Goal: Information Seeking & Learning: Learn about a topic

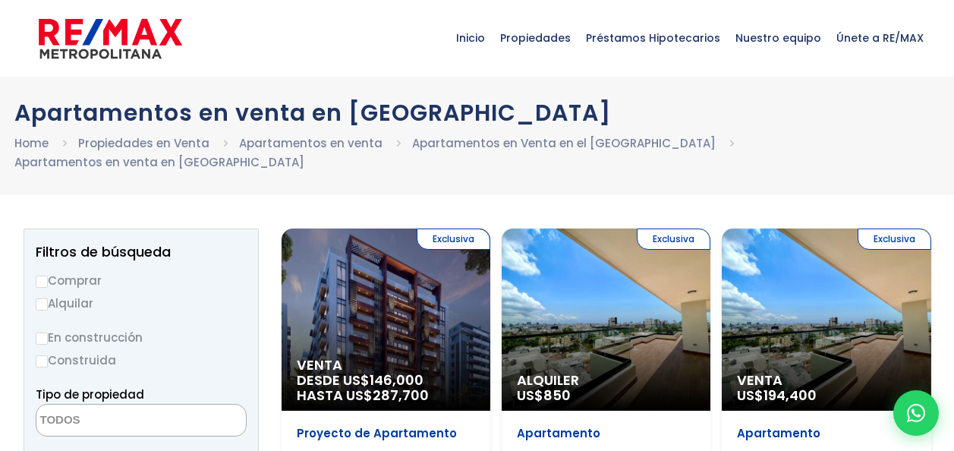
select select
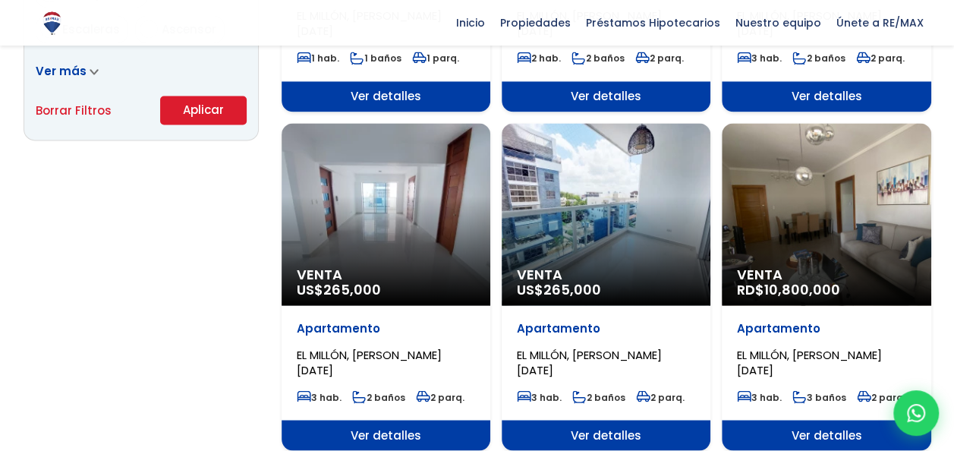
scroll to position [1062, 0]
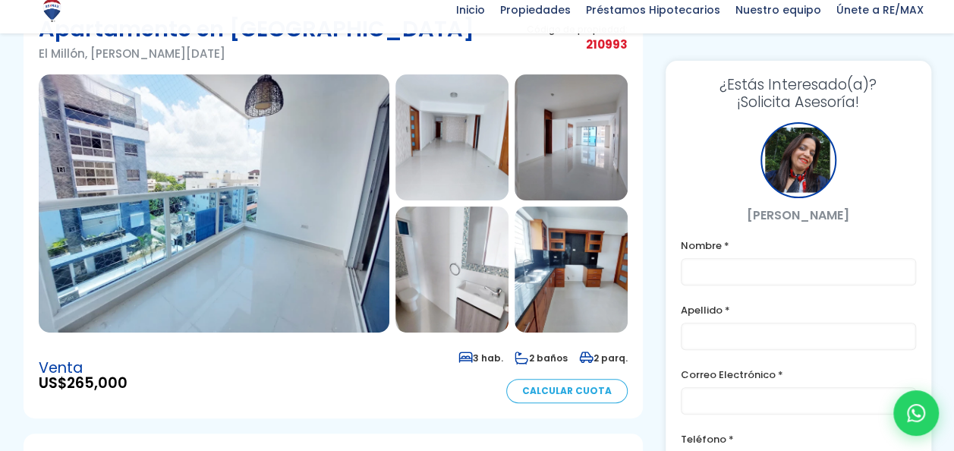
scroll to position [150, 0]
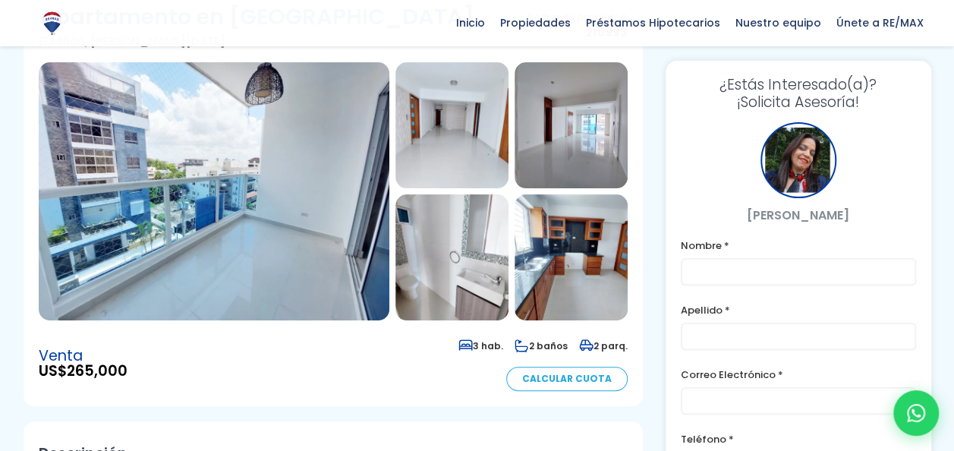
click at [228, 187] on img at bounding box center [214, 191] width 350 height 258
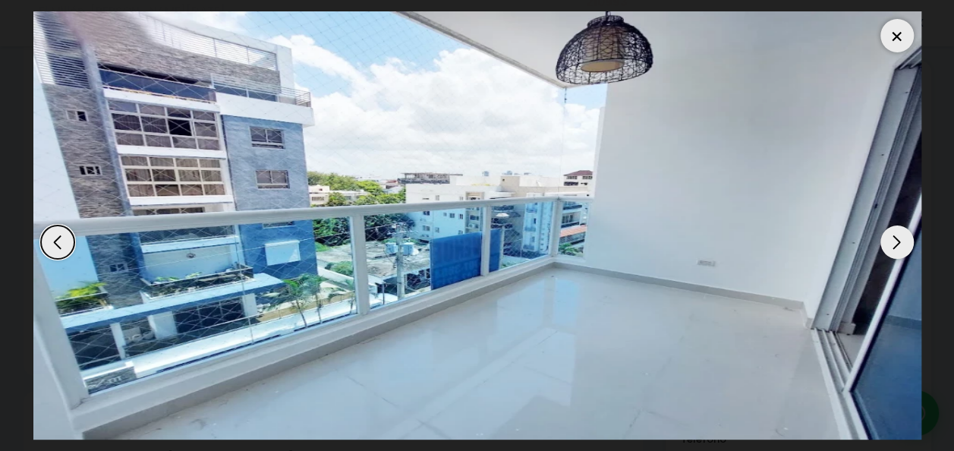
scroll to position [211, 0]
click at [888, 244] on div "Next slide" at bounding box center [896, 241] width 33 height 33
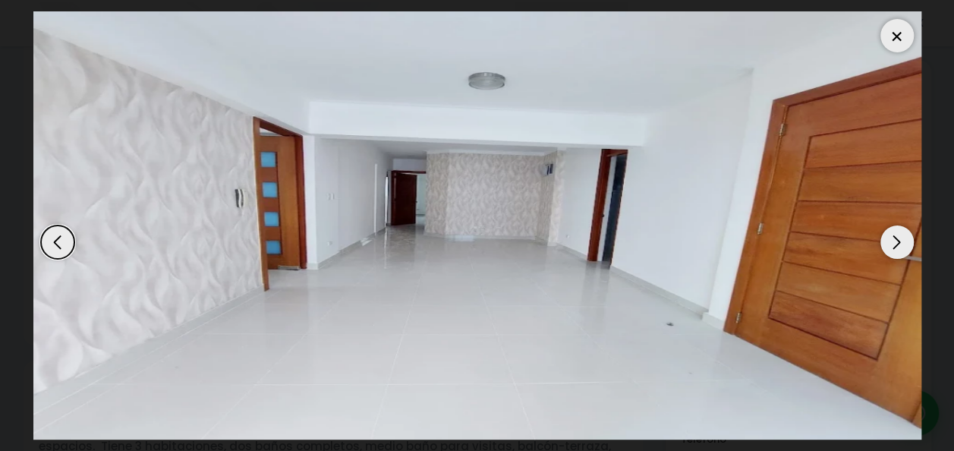
click at [888, 244] on div "Next slide" at bounding box center [896, 241] width 33 height 33
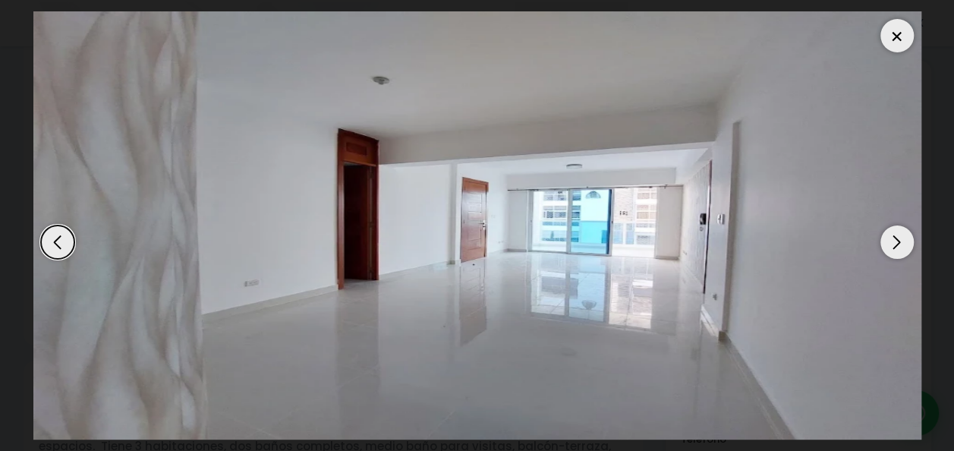
click at [888, 244] on div "Next slide" at bounding box center [896, 241] width 33 height 33
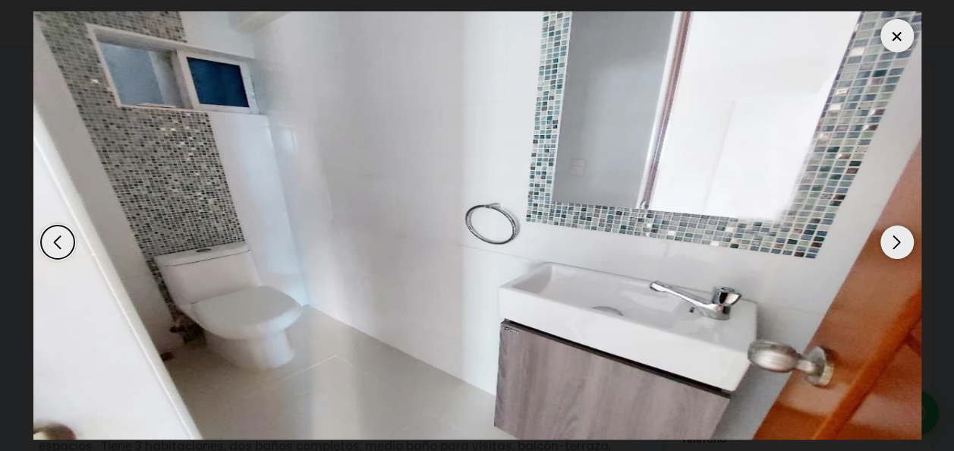
click at [888, 244] on div "Next slide" at bounding box center [896, 241] width 33 height 33
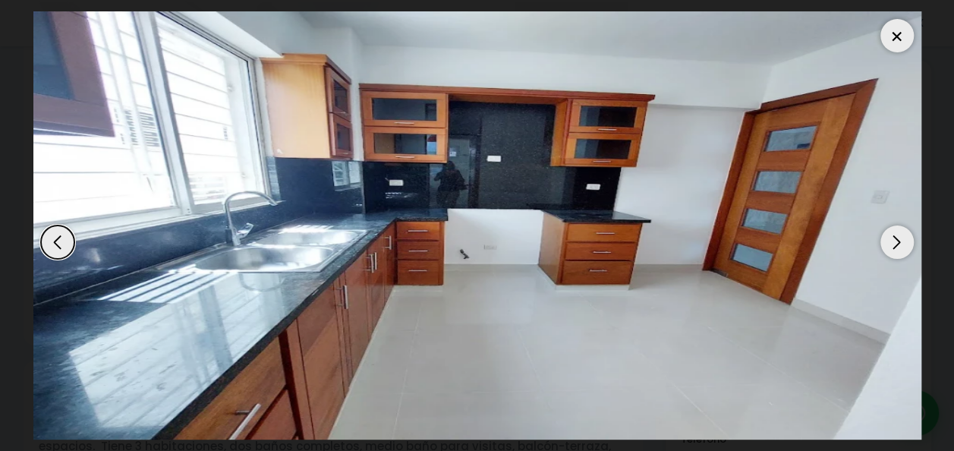
click at [888, 244] on div "Next slide" at bounding box center [896, 241] width 33 height 33
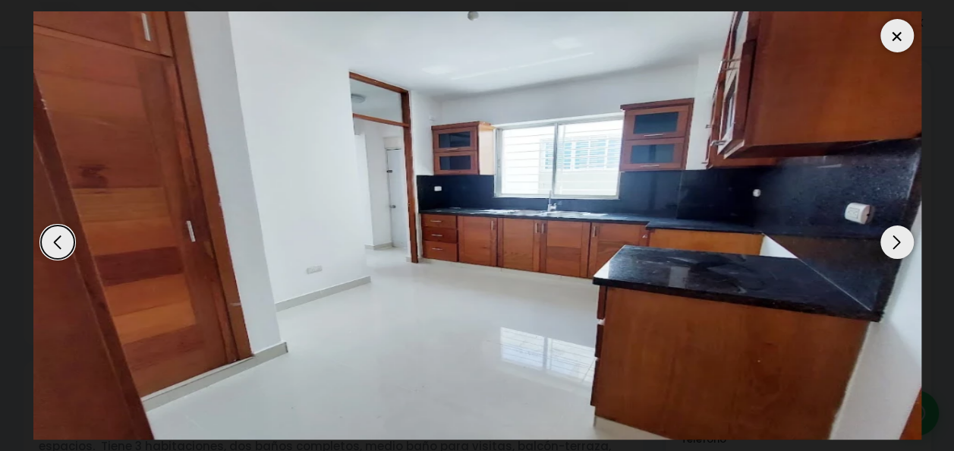
click at [888, 244] on div "Next slide" at bounding box center [896, 241] width 33 height 33
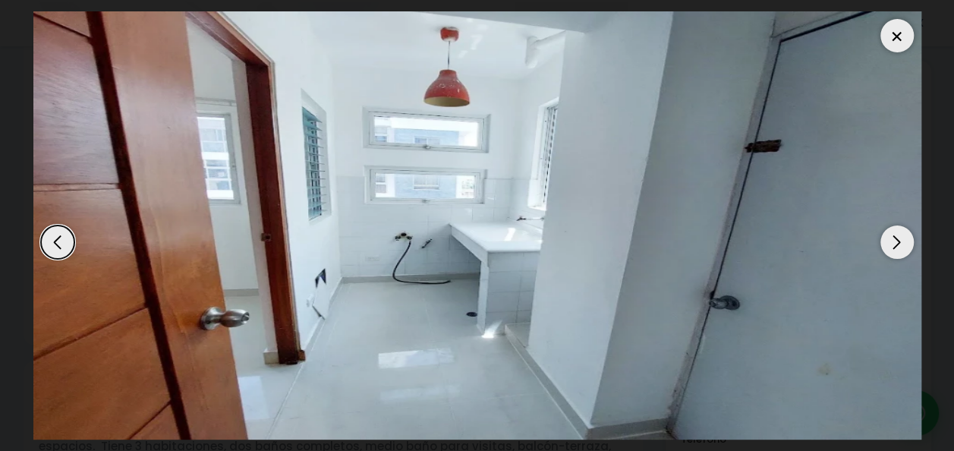
click at [888, 244] on div "Next slide" at bounding box center [896, 241] width 33 height 33
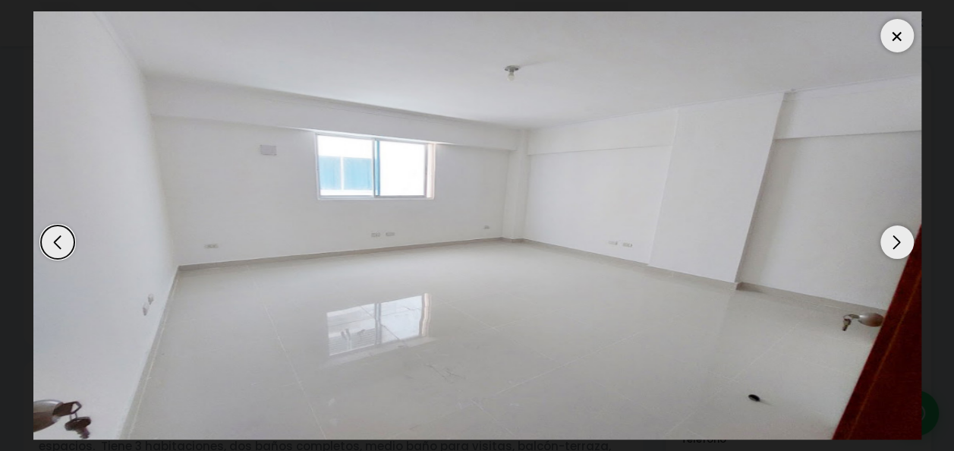
click at [888, 244] on div "Next slide" at bounding box center [896, 241] width 33 height 33
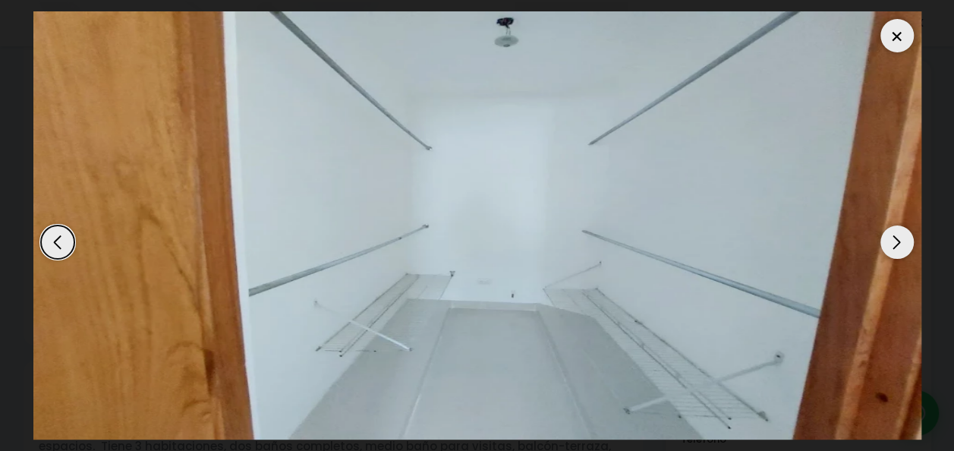
click at [888, 244] on div "Next slide" at bounding box center [896, 241] width 33 height 33
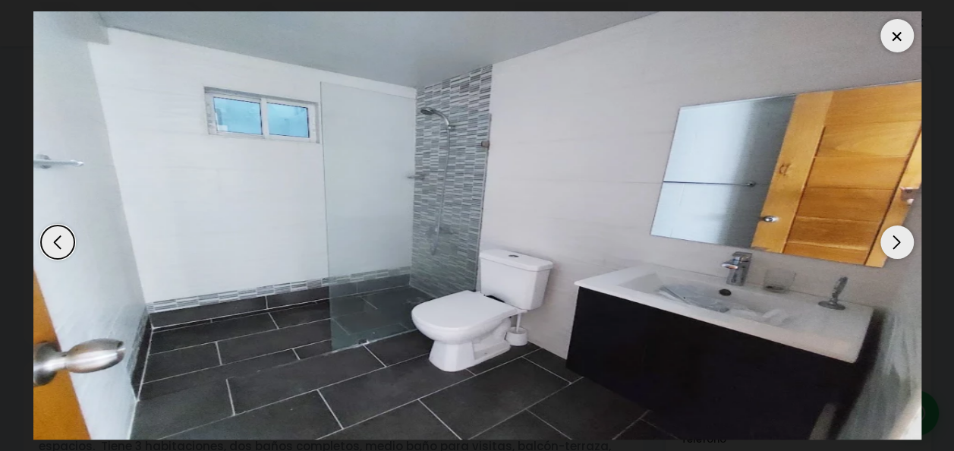
click at [888, 244] on div "Next slide" at bounding box center [896, 241] width 33 height 33
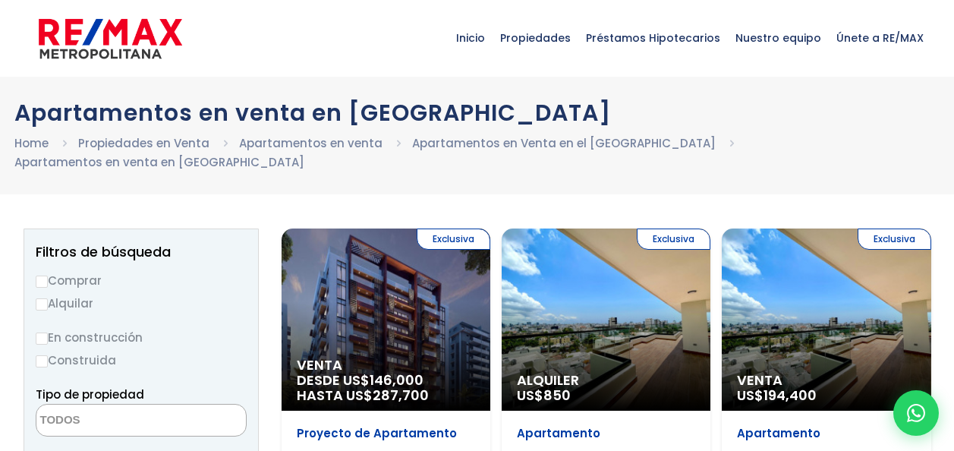
select select
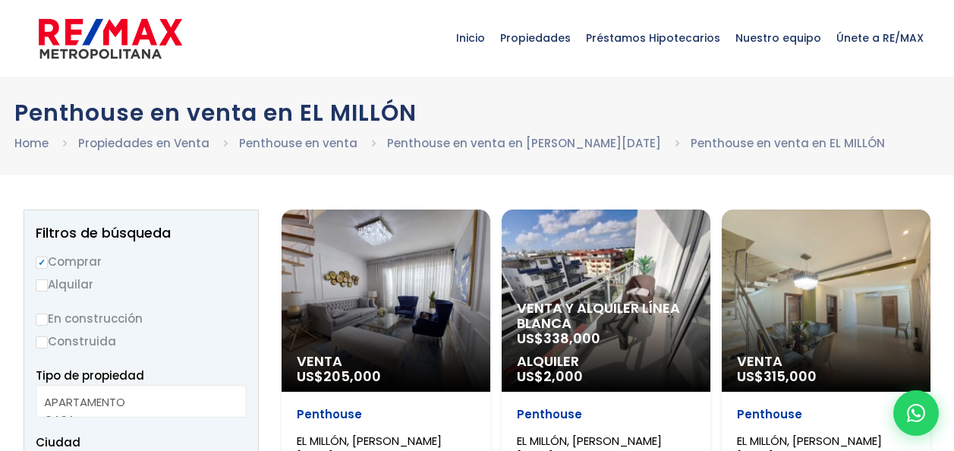
select select
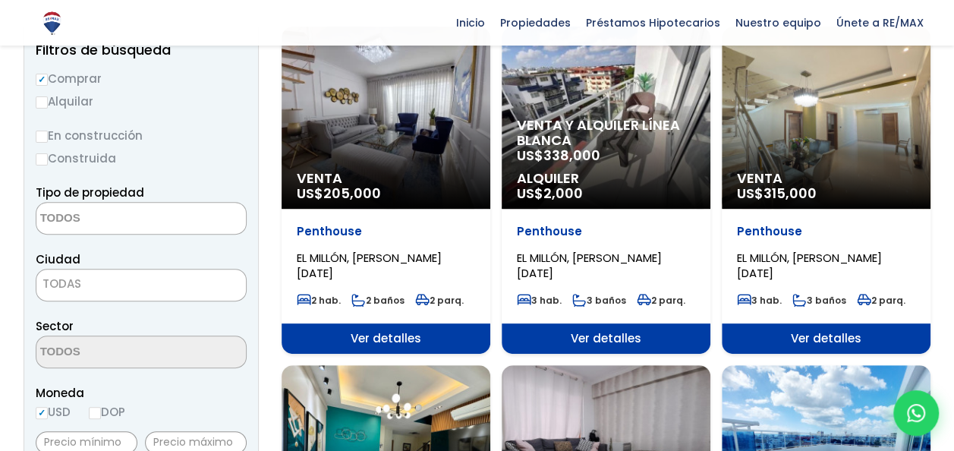
scroll to position [152, 0]
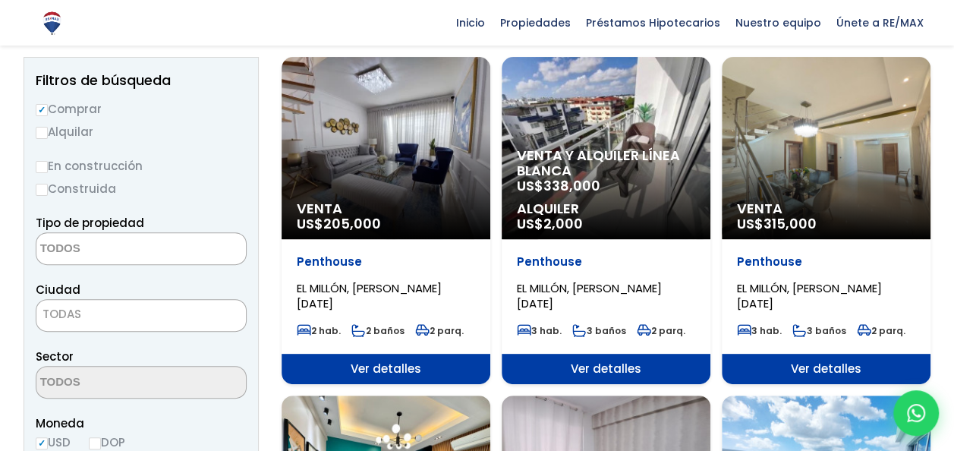
click at [490, 201] on div "Venta y alquiler línea blanca US$ 338,000 Alquiler US$ 2,000" at bounding box center [385, 220] width 209 height 38
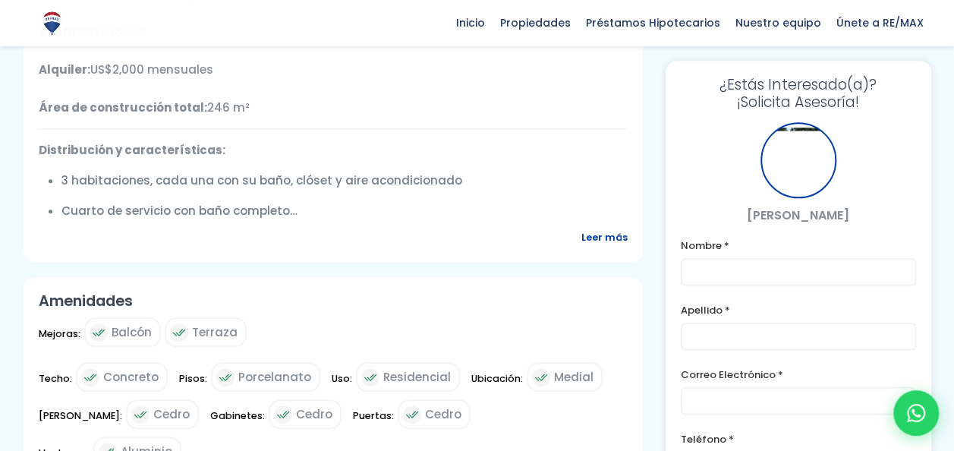
scroll to position [698, 0]
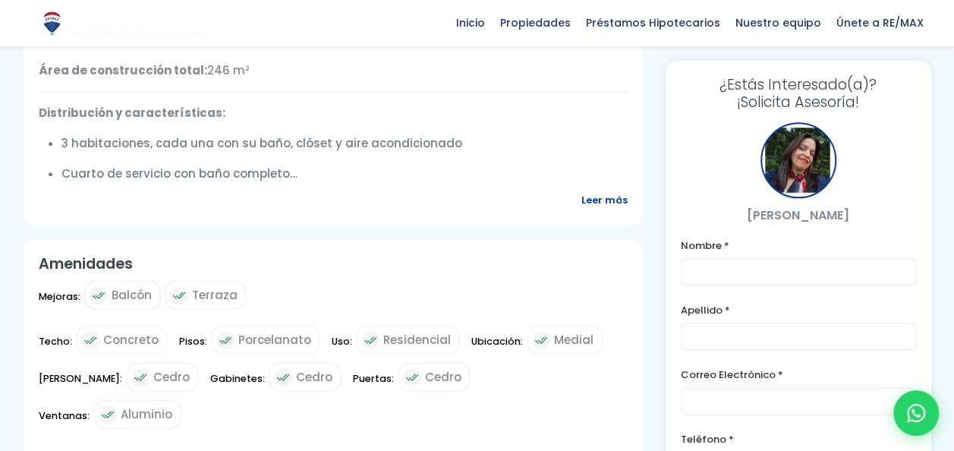
click at [613, 198] on span "Leer más" at bounding box center [604, 199] width 46 height 19
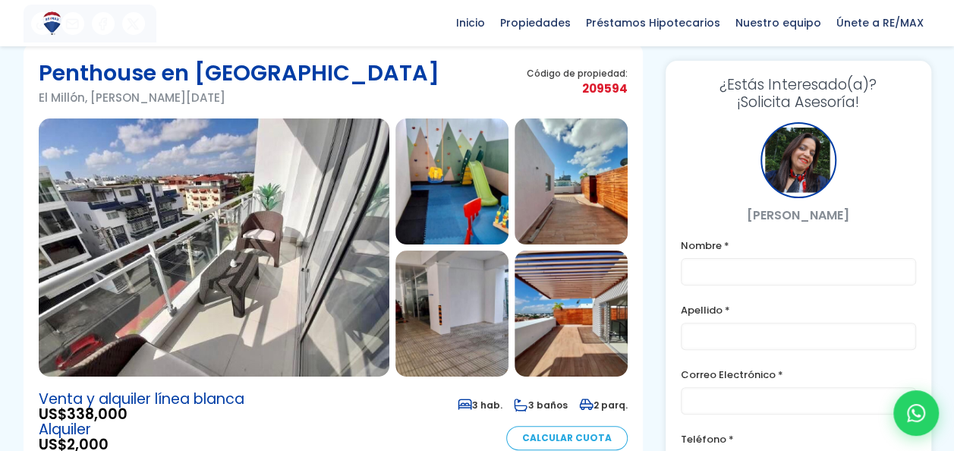
scroll to position [91, 0]
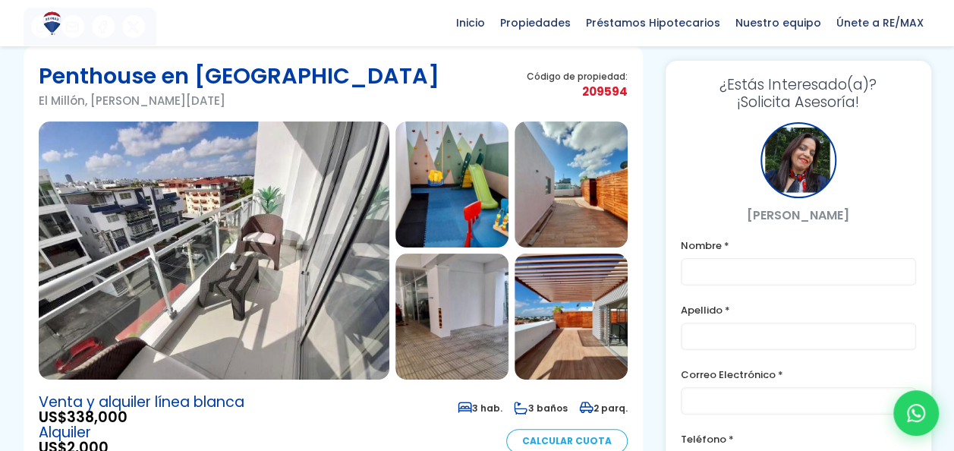
click at [290, 241] on img at bounding box center [214, 250] width 350 height 258
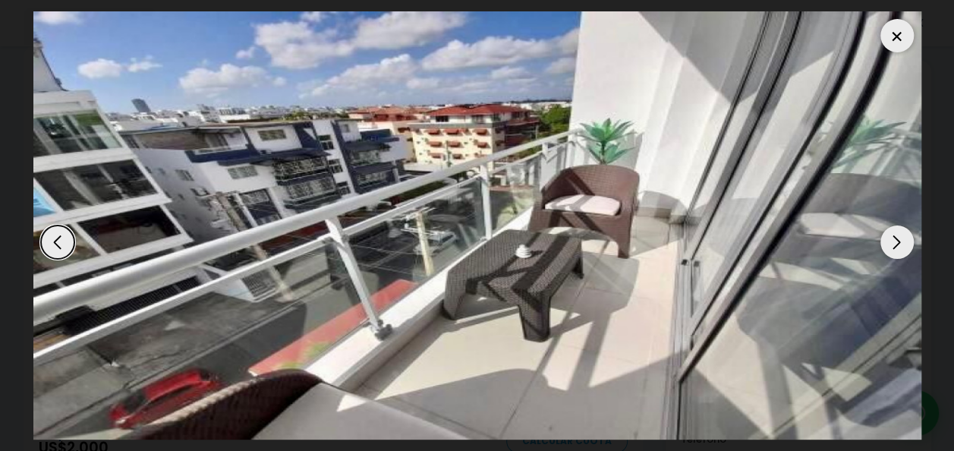
click at [902, 244] on div "Next slide" at bounding box center [896, 241] width 33 height 33
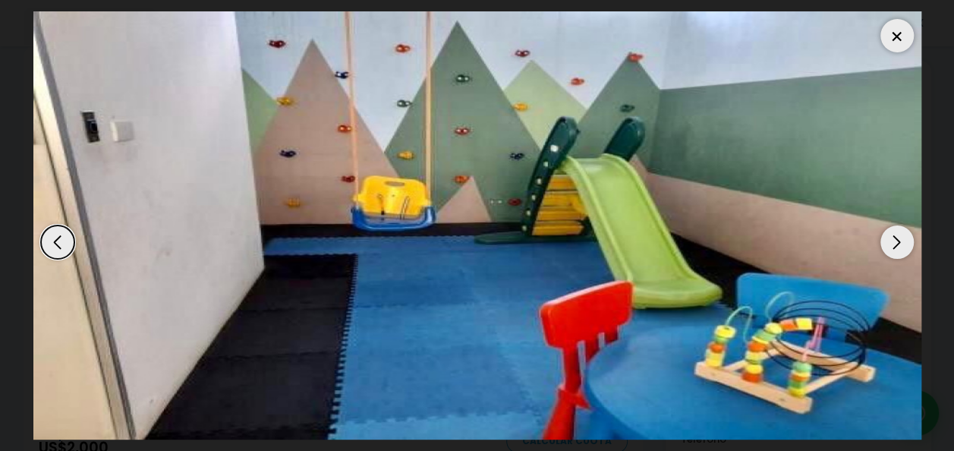
click at [902, 244] on div "Next slide" at bounding box center [896, 241] width 33 height 33
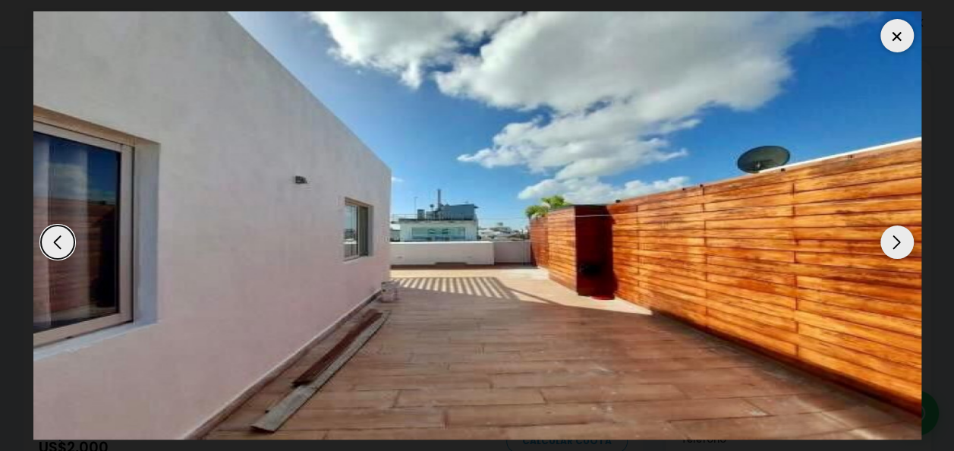
click at [902, 244] on div "Next slide" at bounding box center [896, 241] width 33 height 33
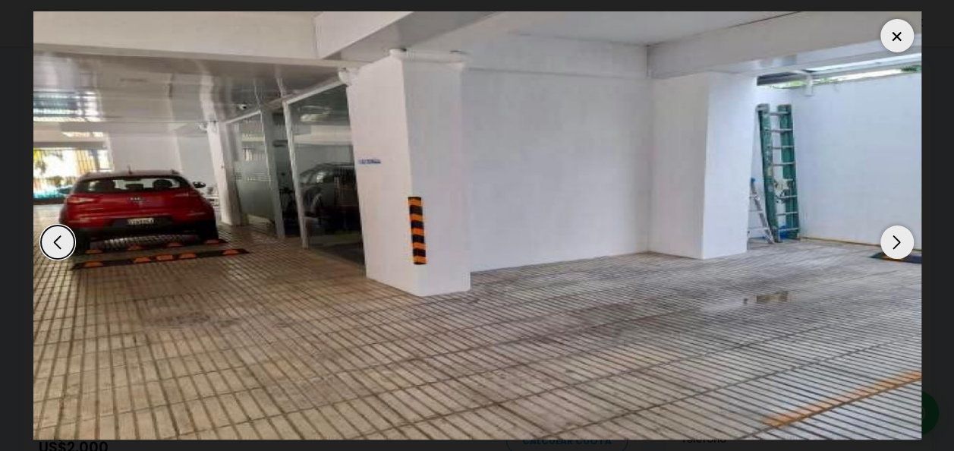
click at [897, 239] on div "Next slide" at bounding box center [896, 241] width 33 height 33
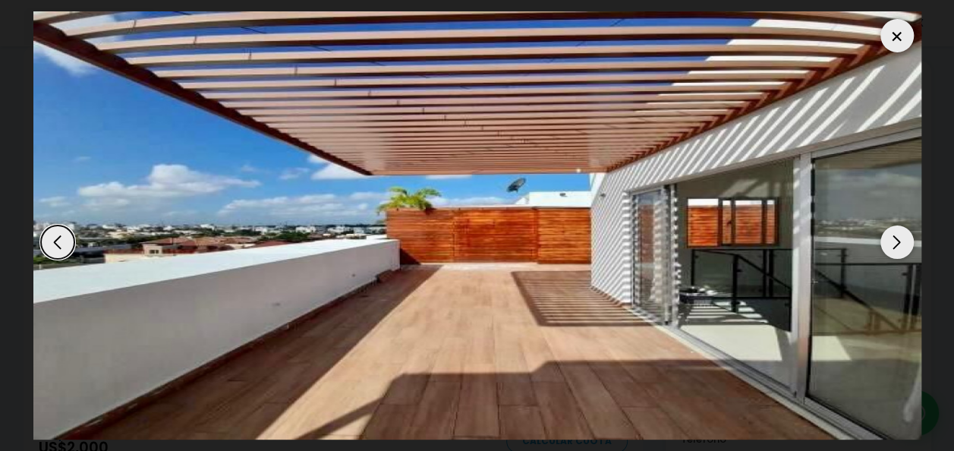
click at [897, 239] on div "Next slide" at bounding box center [896, 241] width 33 height 33
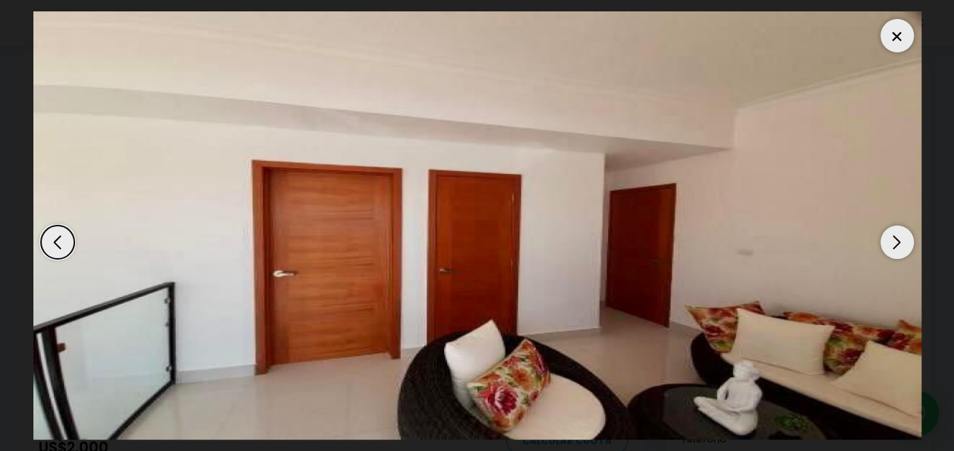
click at [897, 239] on div "Next slide" at bounding box center [896, 241] width 33 height 33
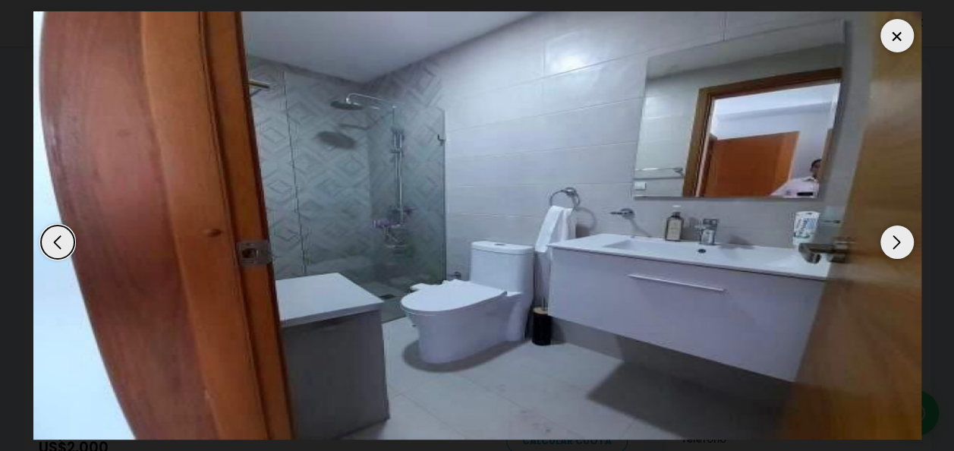
click at [897, 239] on div "Next slide" at bounding box center [896, 241] width 33 height 33
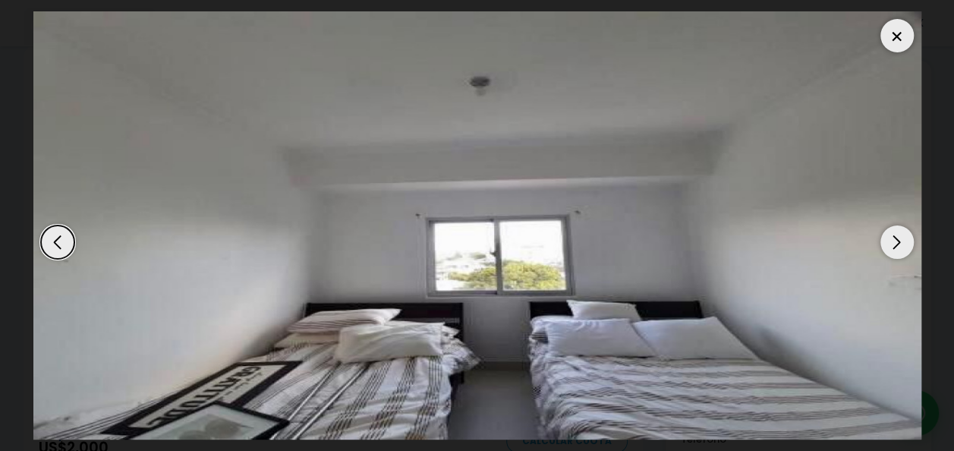
click at [897, 239] on div "Next slide" at bounding box center [896, 241] width 33 height 33
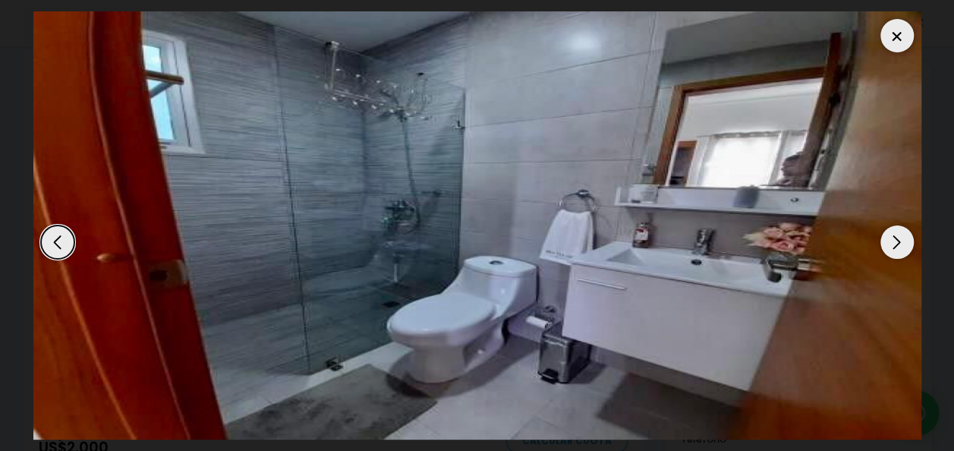
click at [897, 239] on div "Next slide" at bounding box center [896, 241] width 33 height 33
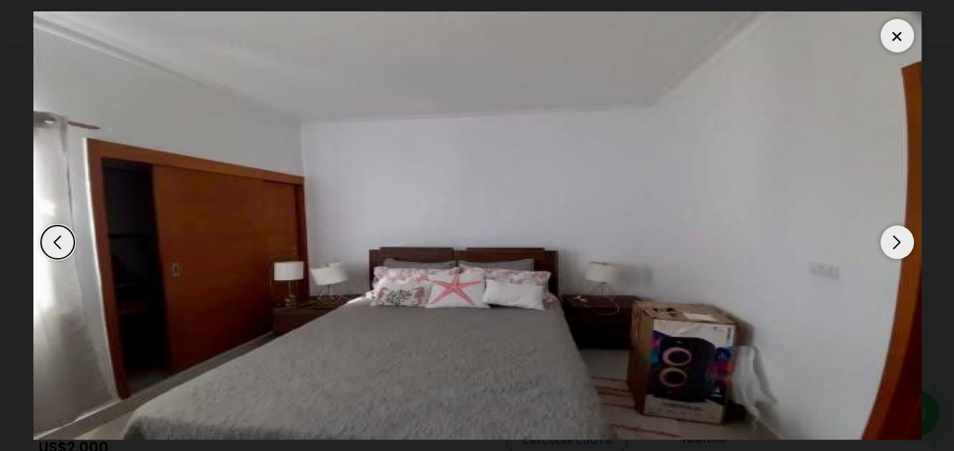
click at [897, 239] on div "Next slide" at bounding box center [896, 241] width 33 height 33
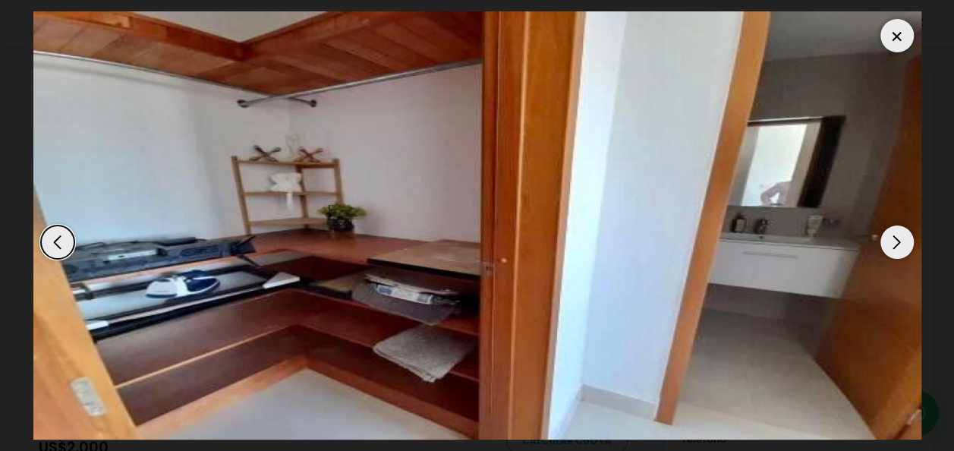
click at [897, 239] on div "Next slide" at bounding box center [896, 241] width 33 height 33
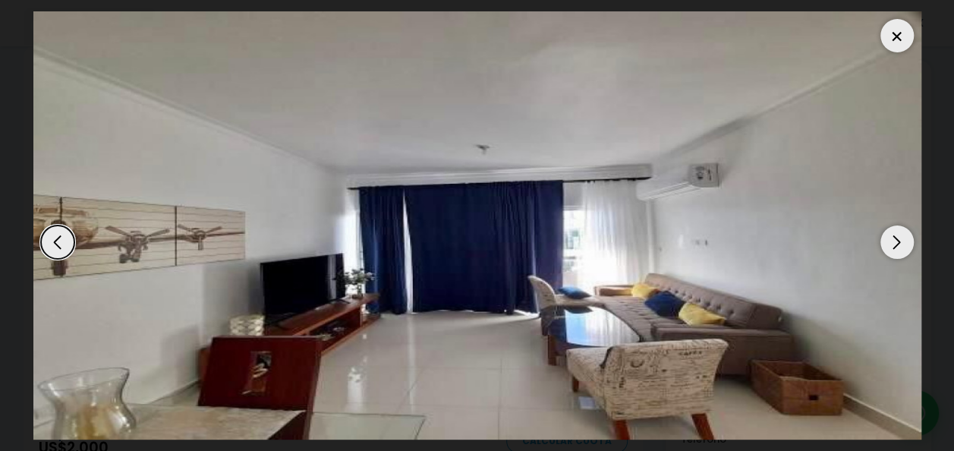
click at [897, 239] on div "Next slide" at bounding box center [896, 241] width 33 height 33
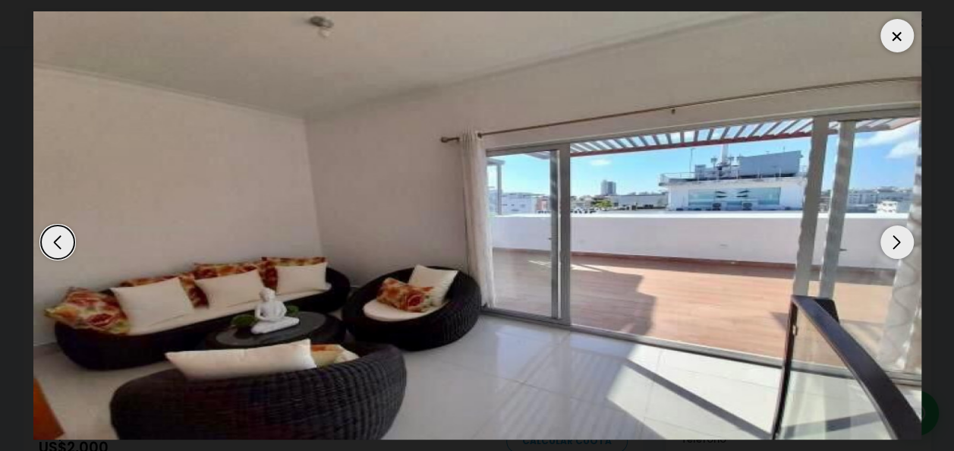
click at [897, 239] on div "Next slide" at bounding box center [896, 241] width 33 height 33
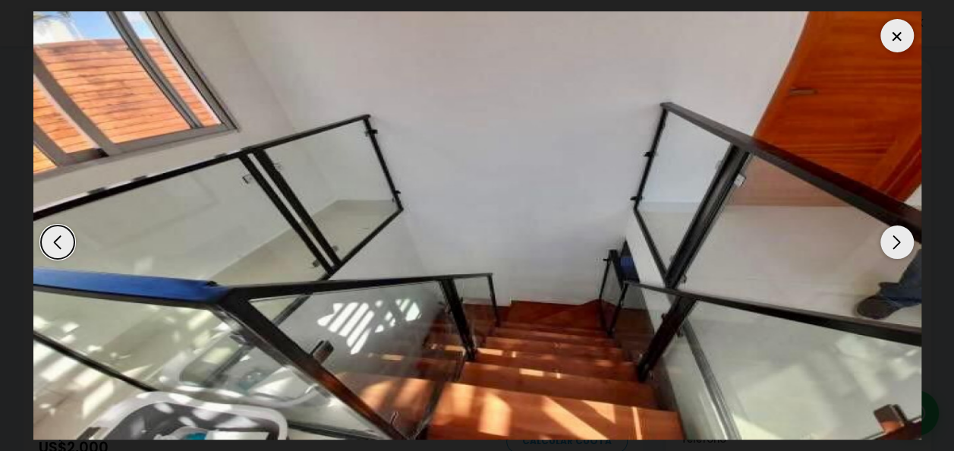
click at [897, 239] on div "Next slide" at bounding box center [896, 241] width 33 height 33
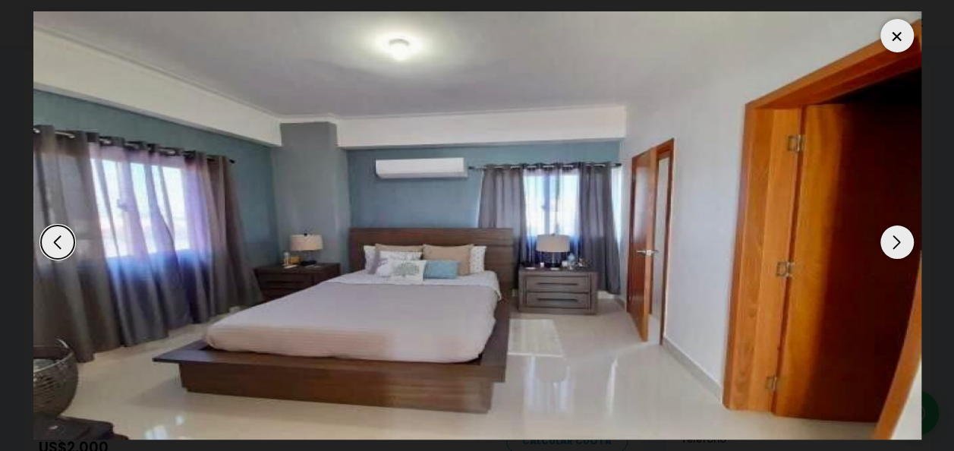
click at [897, 239] on div "Next slide" at bounding box center [896, 241] width 33 height 33
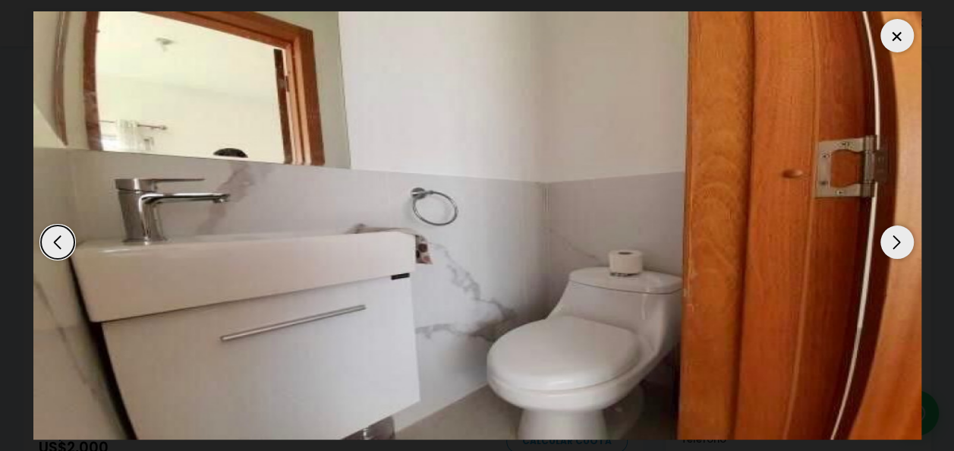
click at [897, 239] on div "Next slide" at bounding box center [896, 241] width 33 height 33
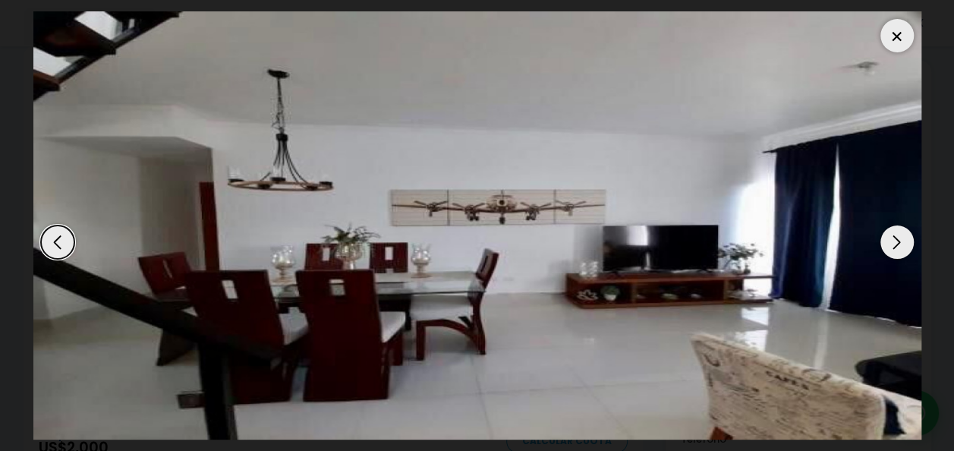
click at [897, 239] on div "Next slide" at bounding box center [896, 241] width 33 height 33
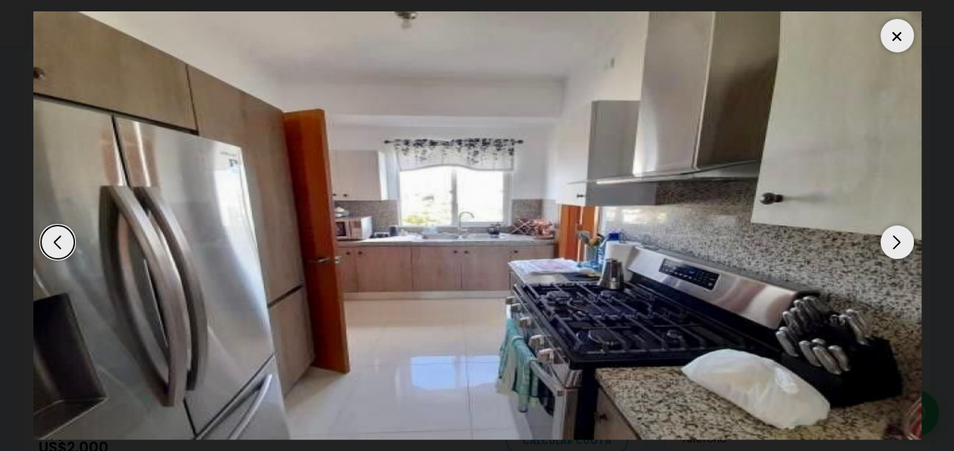
click at [897, 239] on div "Next slide" at bounding box center [896, 241] width 33 height 33
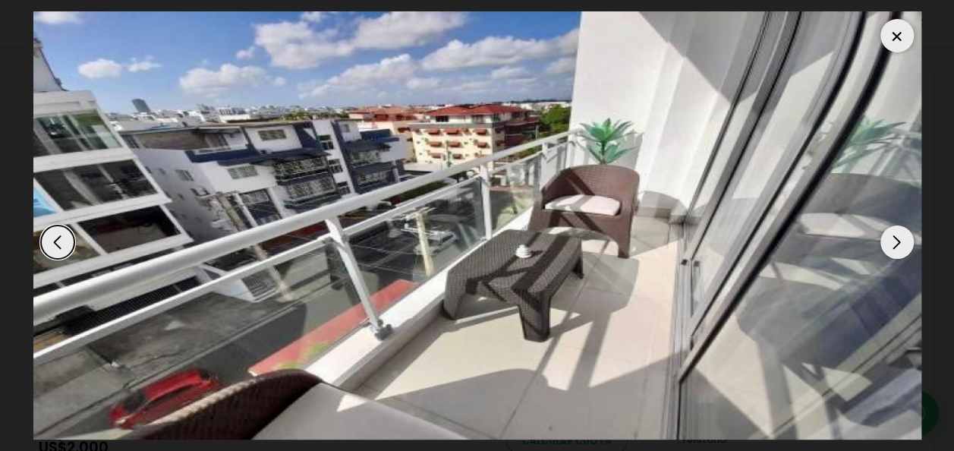
click at [901, 41] on div at bounding box center [896, 35] width 33 height 33
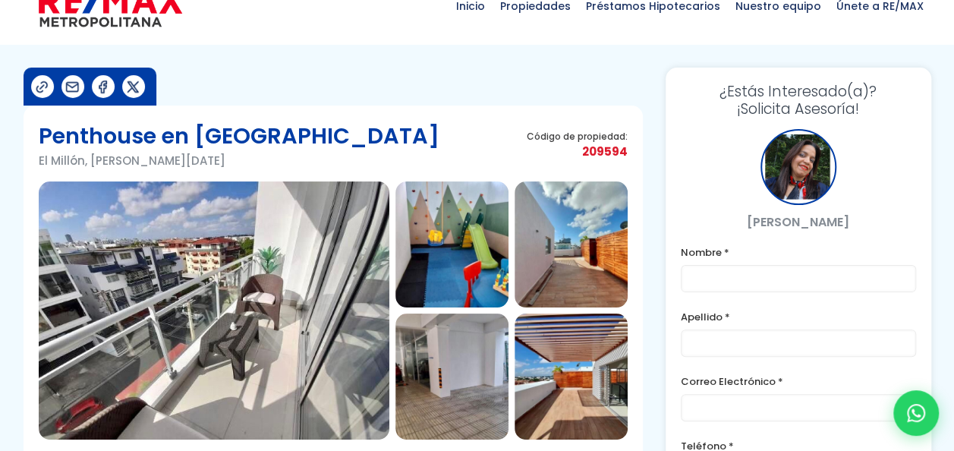
scroll to position [30, 0]
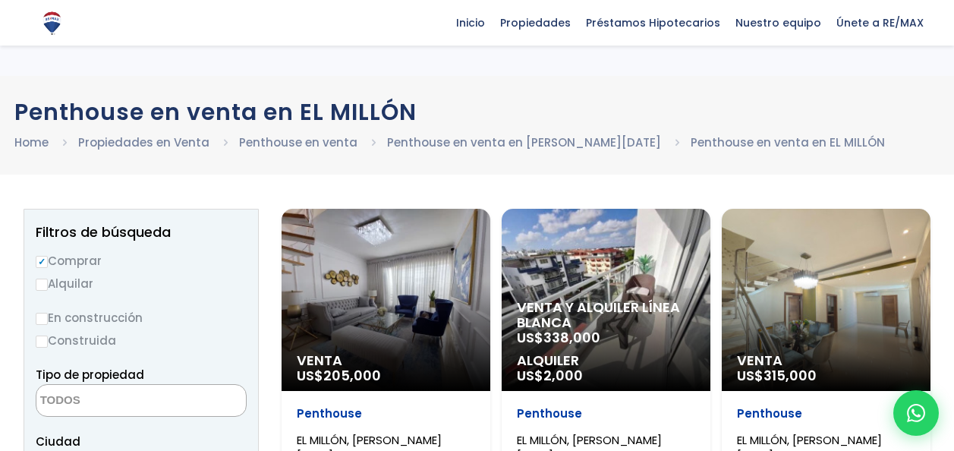
select select
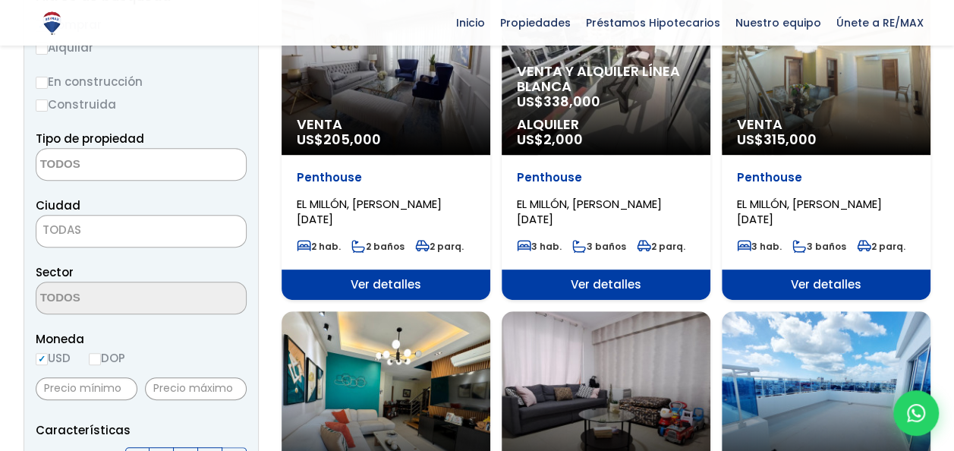
scroll to position [152, 0]
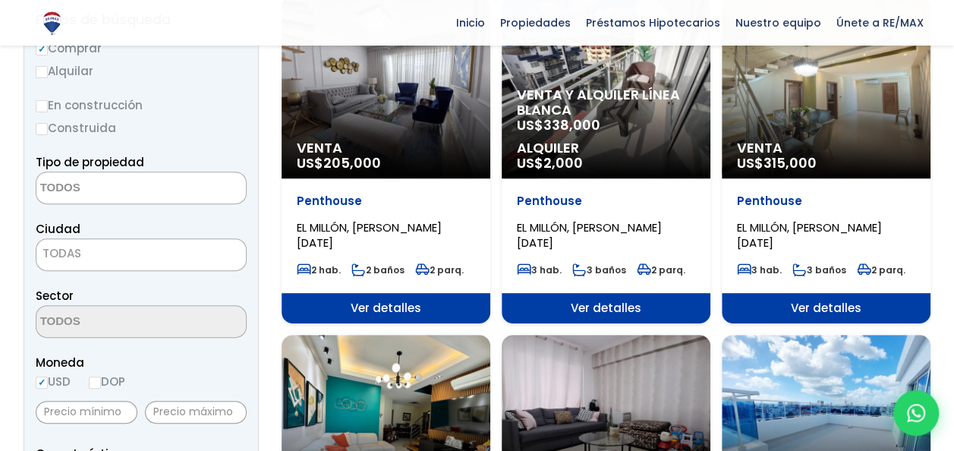
scroll to position [182, 0]
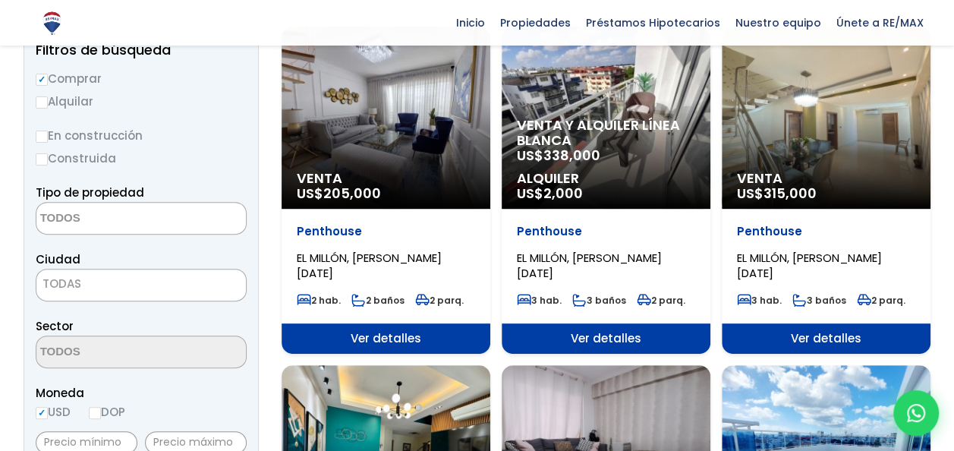
click at [490, 89] on div "Venta US$ 315,000" at bounding box center [385, 118] width 209 height 182
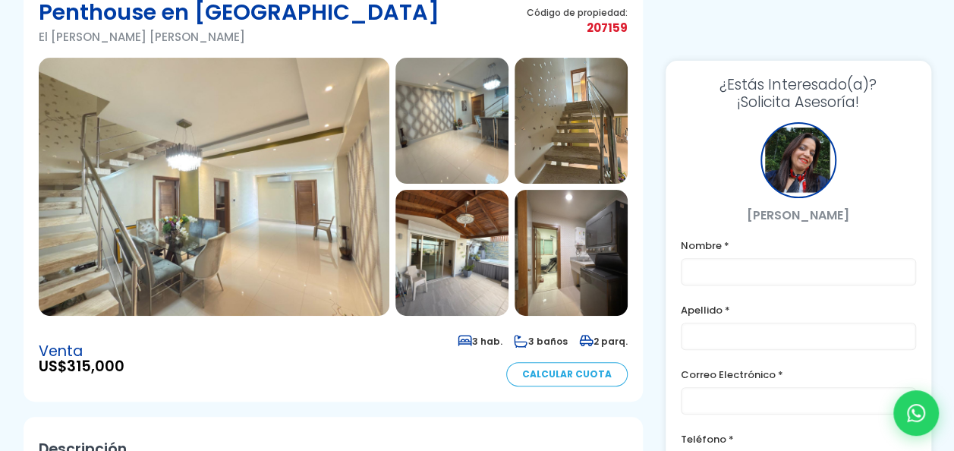
scroll to position [61, 0]
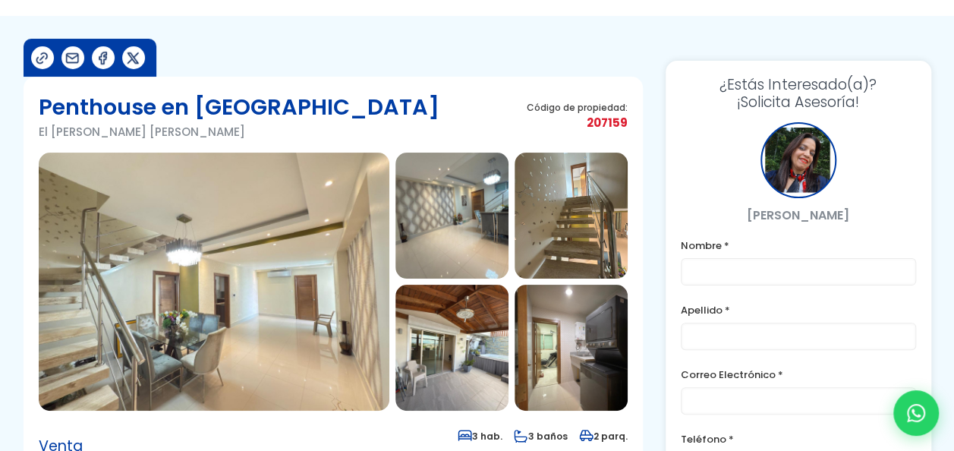
click at [292, 241] on img at bounding box center [214, 281] width 350 height 258
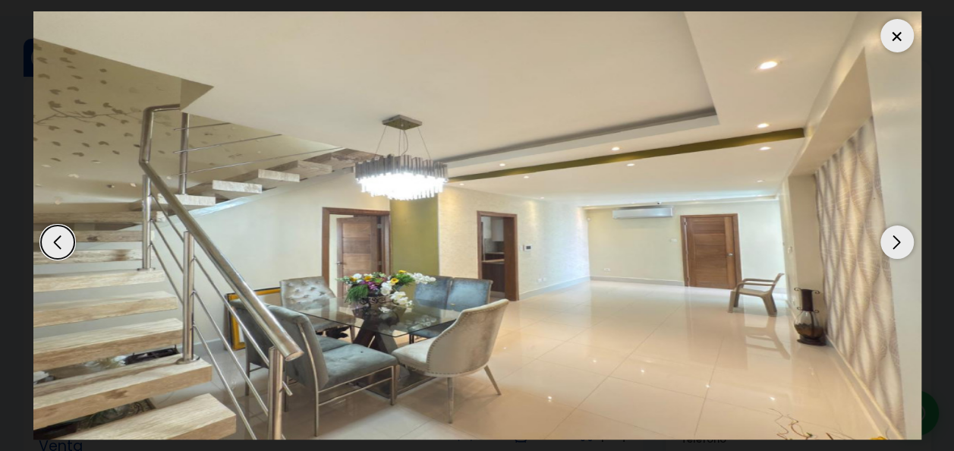
click at [894, 240] on div "Next slide" at bounding box center [896, 241] width 33 height 33
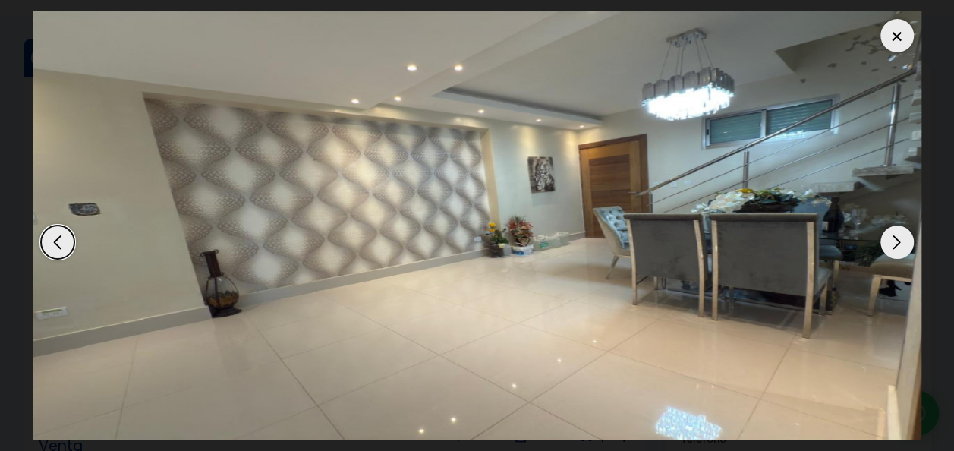
click at [59, 244] on div "Previous slide" at bounding box center [57, 241] width 33 height 33
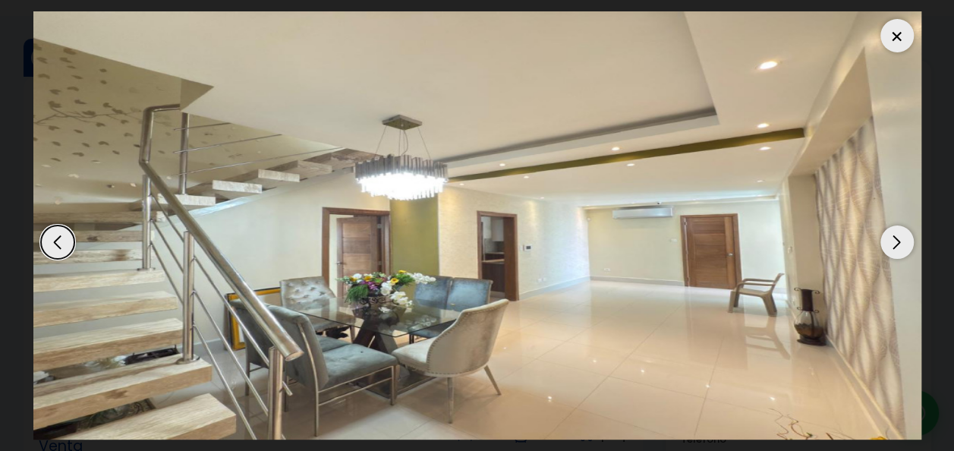
click at [897, 243] on div "Next slide" at bounding box center [896, 241] width 33 height 33
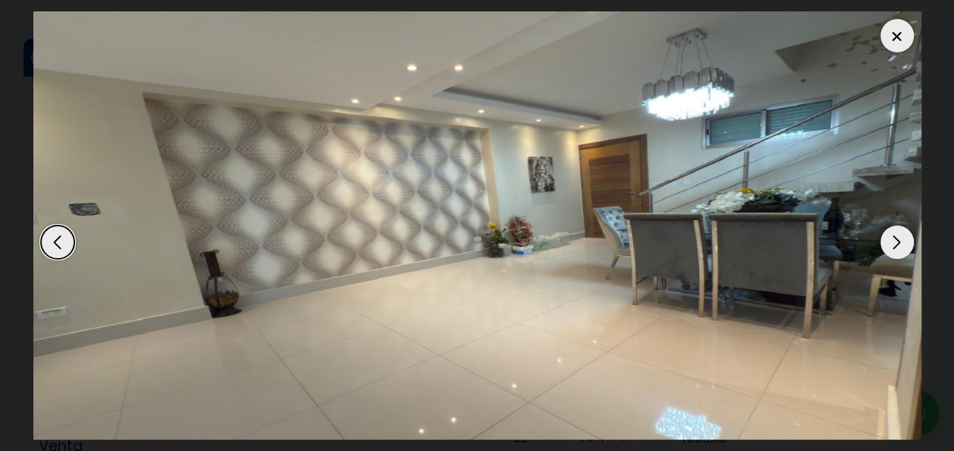
click at [897, 243] on div "Next slide" at bounding box center [896, 241] width 33 height 33
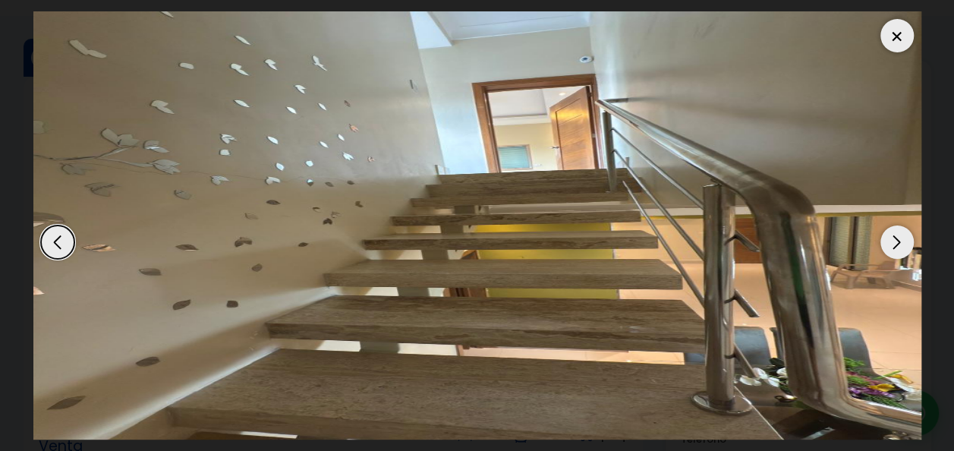
click at [897, 243] on div "Next slide" at bounding box center [896, 241] width 33 height 33
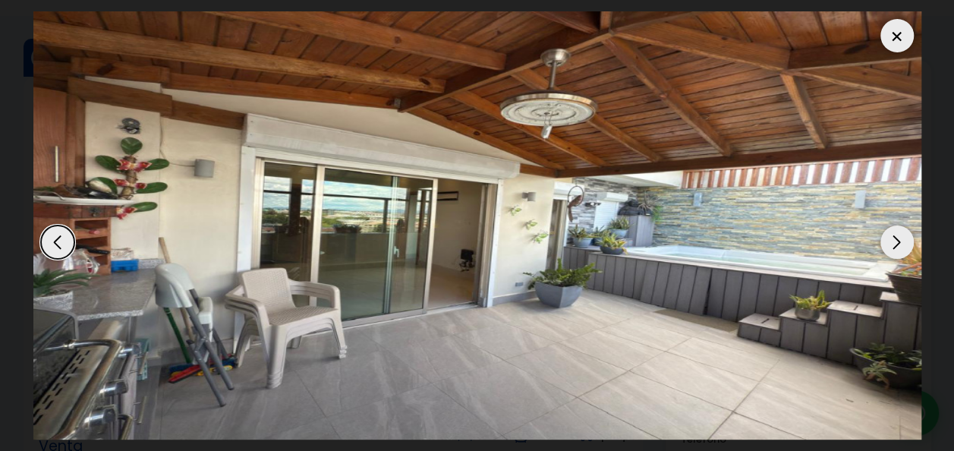
click at [897, 237] on div "Next slide" at bounding box center [896, 241] width 33 height 33
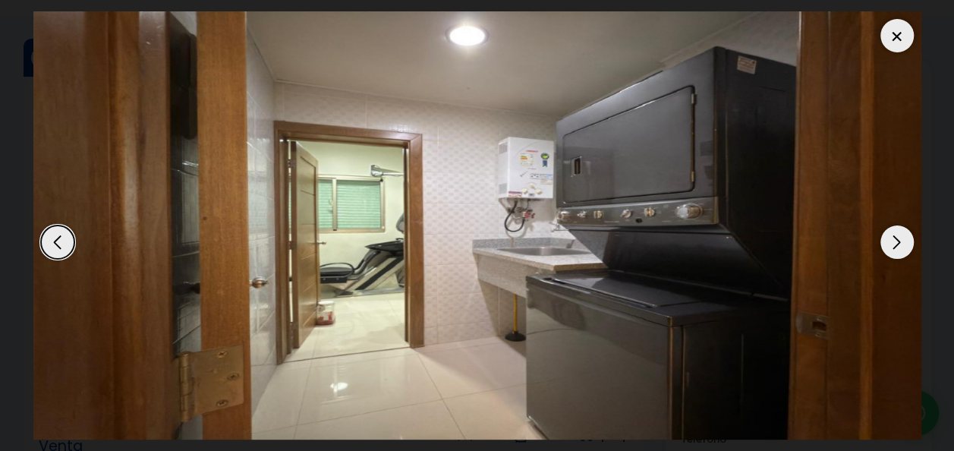
click at [897, 237] on div "Next slide" at bounding box center [896, 241] width 33 height 33
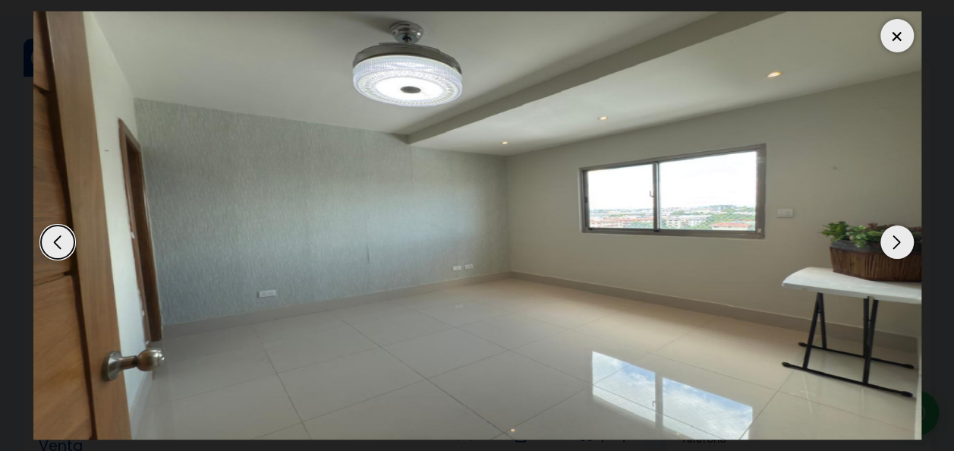
click at [897, 237] on div "Next slide" at bounding box center [896, 241] width 33 height 33
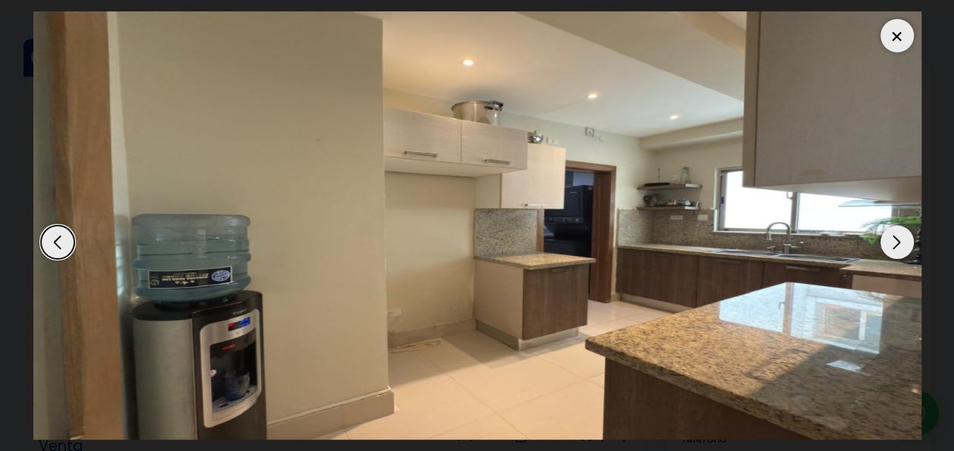
click at [897, 237] on div "Next slide" at bounding box center [896, 241] width 33 height 33
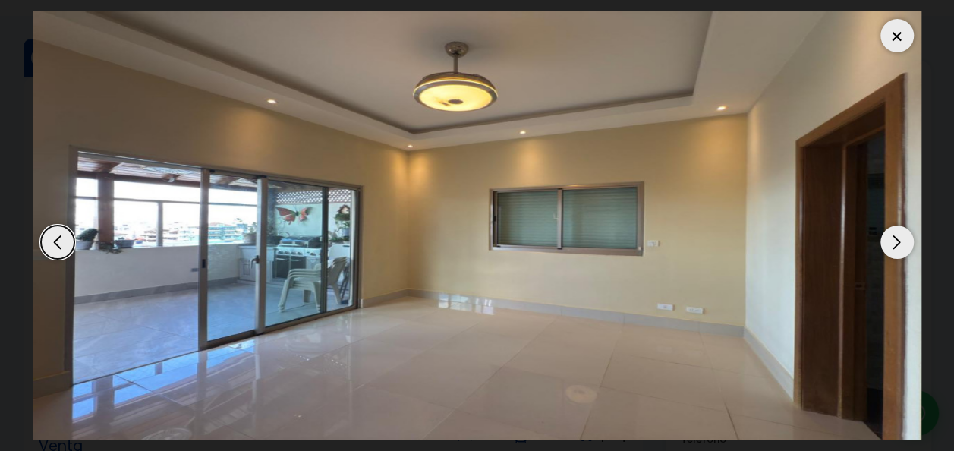
click at [897, 237] on div "Next slide" at bounding box center [896, 241] width 33 height 33
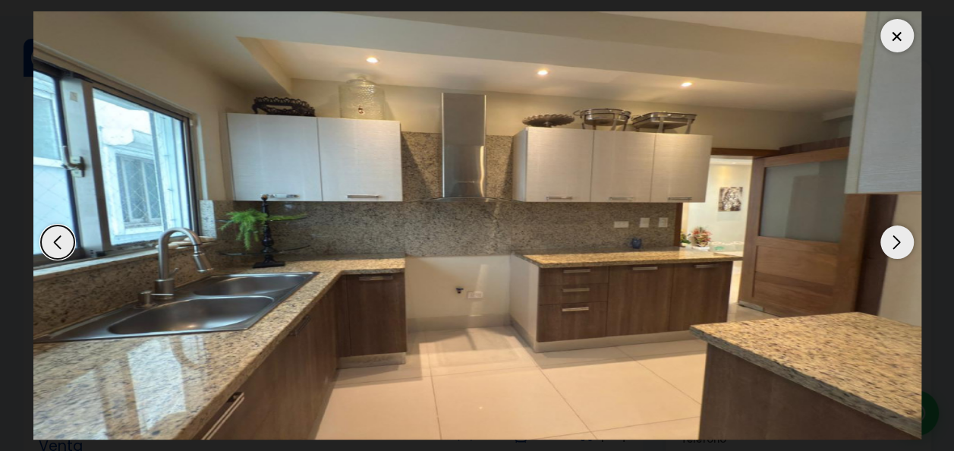
click at [897, 237] on div "Next slide" at bounding box center [896, 241] width 33 height 33
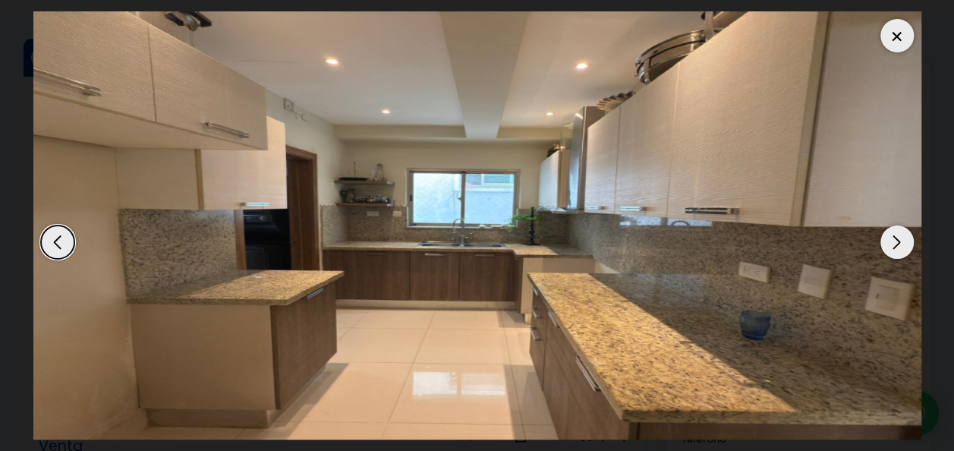
click at [897, 237] on div "Next slide" at bounding box center [896, 241] width 33 height 33
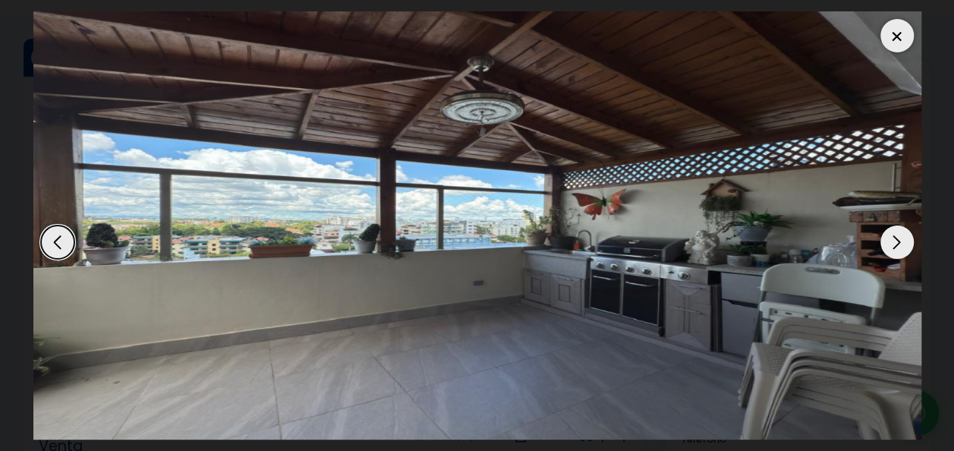
click at [897, 237] on div "Next slide" at bounding box center [896, 241] width 33 height 33
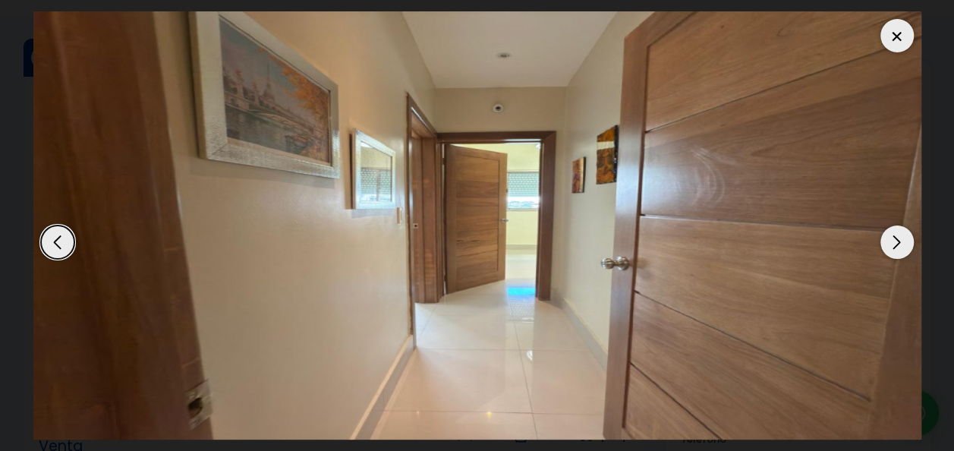
click at [897, 237] on div "Next slide" at bounding box center [896, 241] width 33 height 33
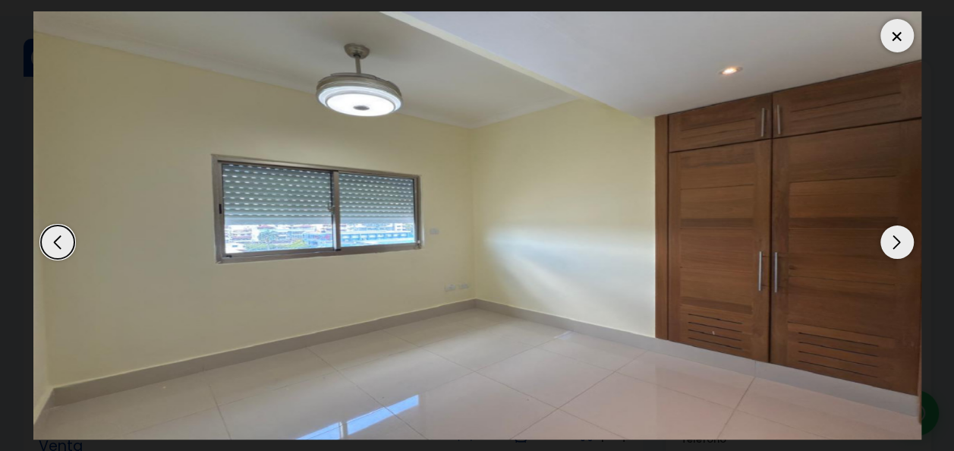
click at [897, 237] on div "Next slide" at bounding box center [896, 241] width 33 height 33
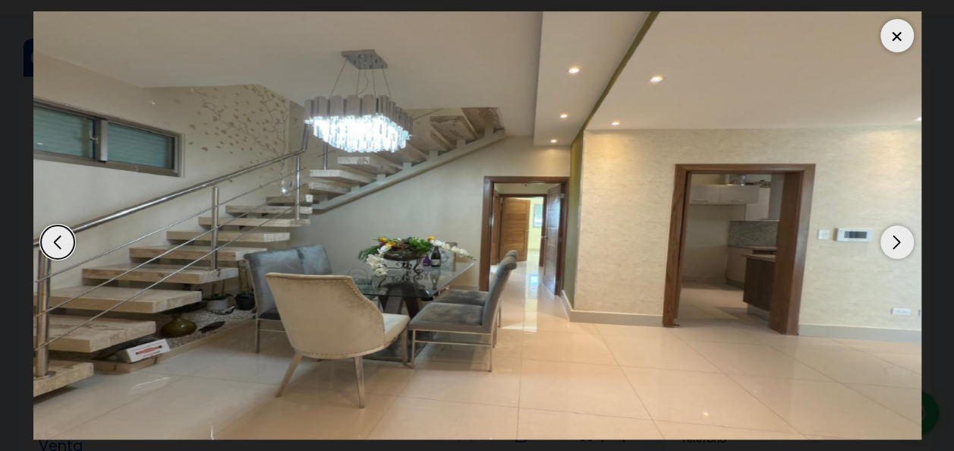
click at [897, 237] on div "Next slide" at bounding box center [896, 241] width 33 height 33
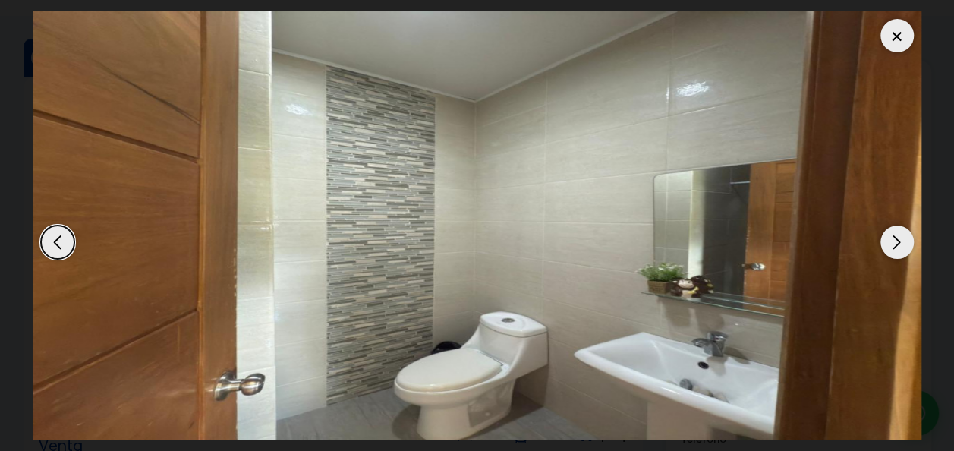
click at [900, 43] on div at bounding box center [896, 35] width 33 height 33
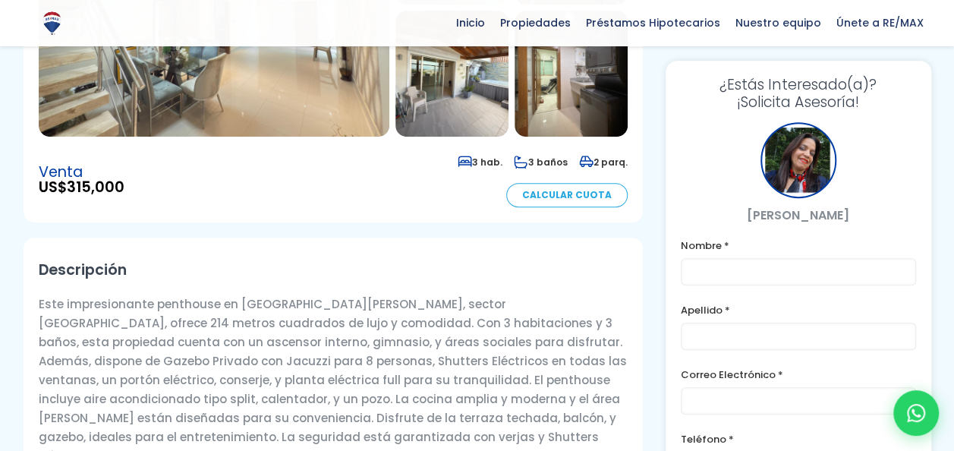
scroll to position [364, 0]
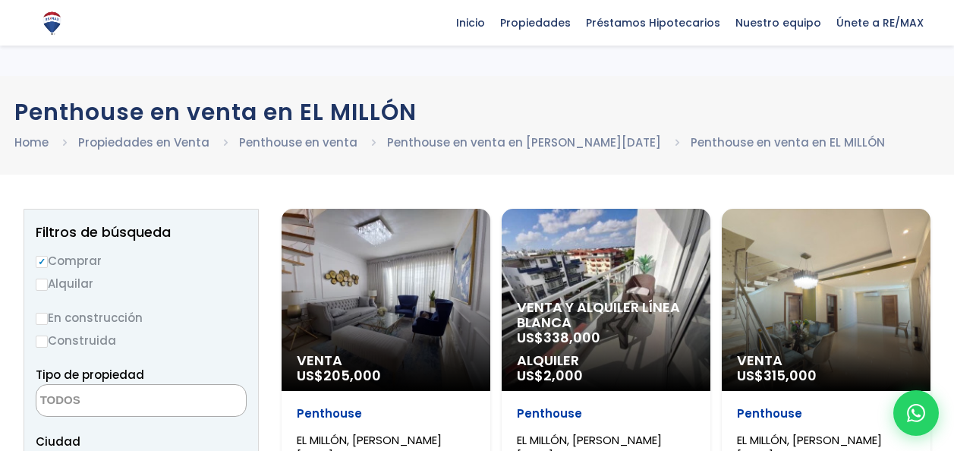
select select
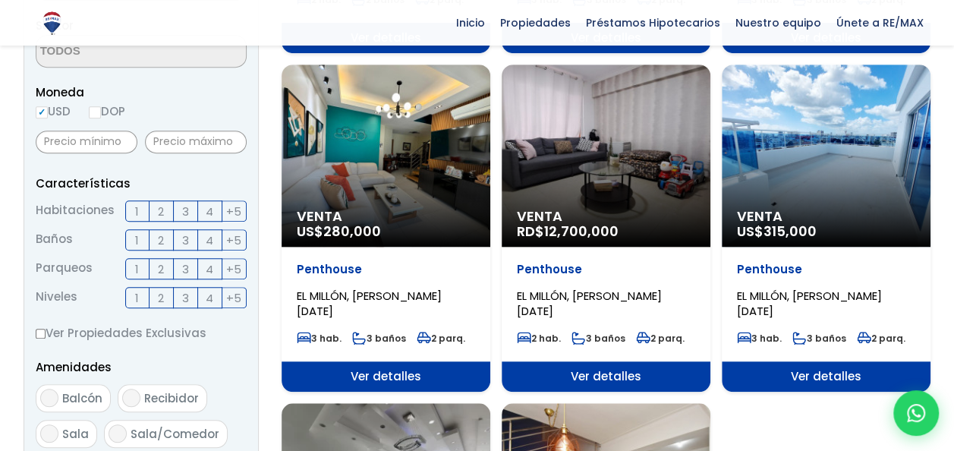
scroll to position [486, 0]
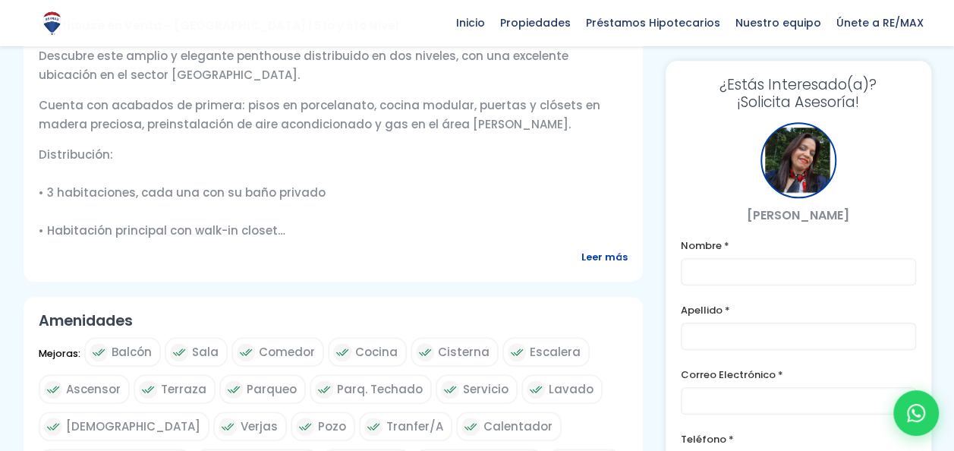
scroll to position [637, 0]
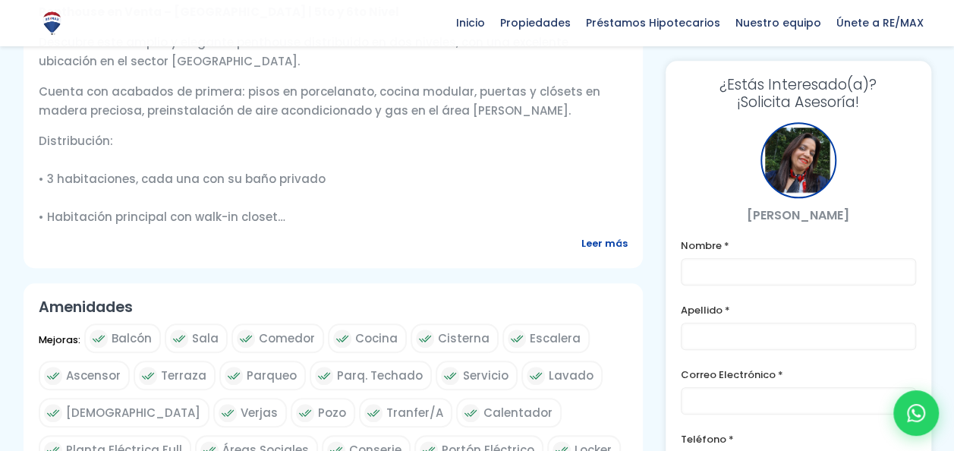
click at [608, 241] on span "Leer más" at bounding box center [604, 243] width 46 height 19
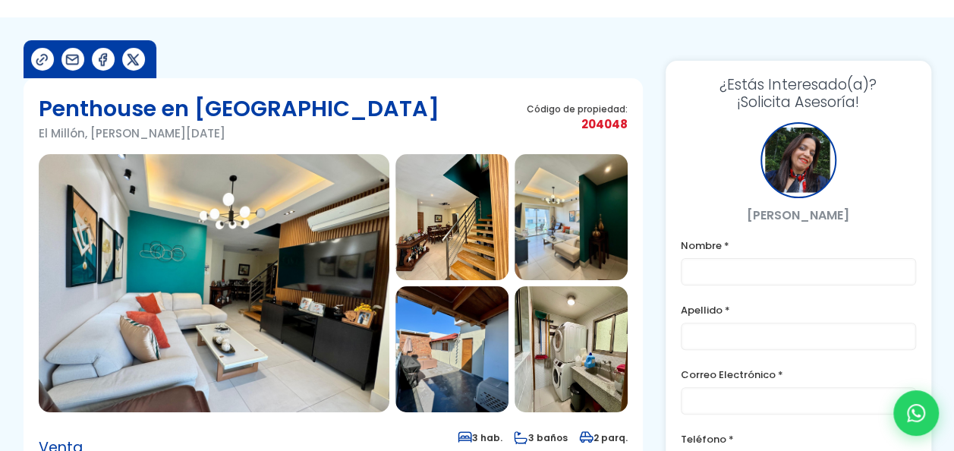
scroll to position [61, 0]
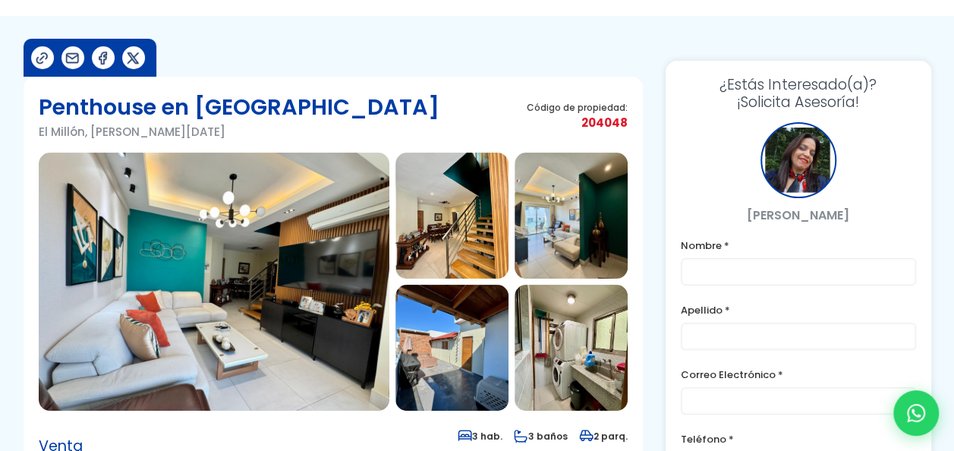
click at [293, 228] on img at bounding box center [214, 281] width 350 height 258
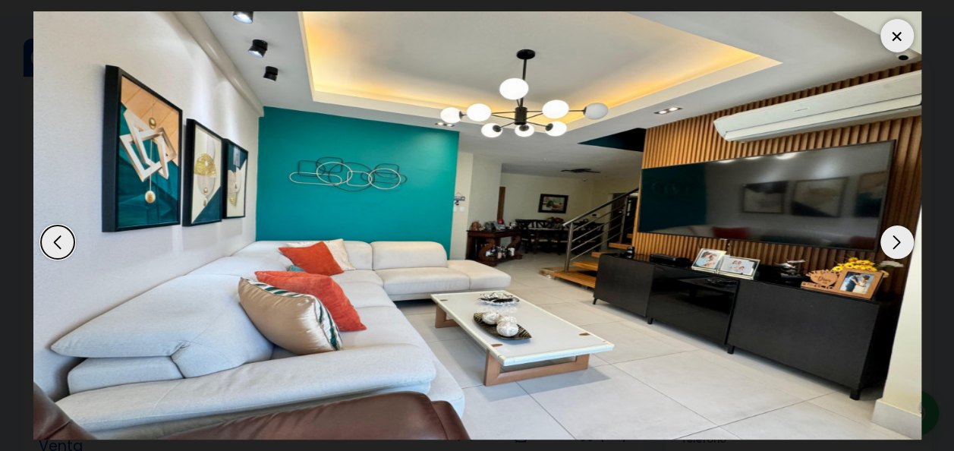
click at [891, 238] on div "Next slide" at bounding box center [896, 241] width 33 height 33
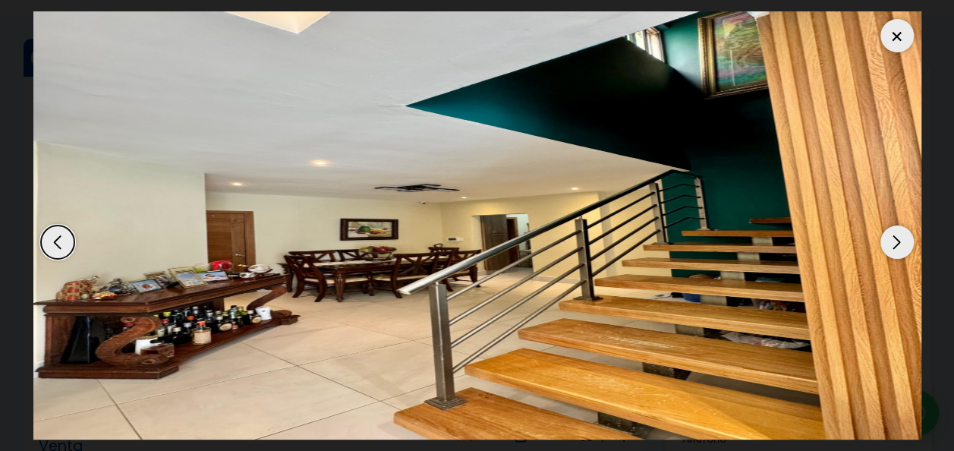
click at [897, 240] on div "Next slide" at bounding box center [896, 241] width 33 height 33
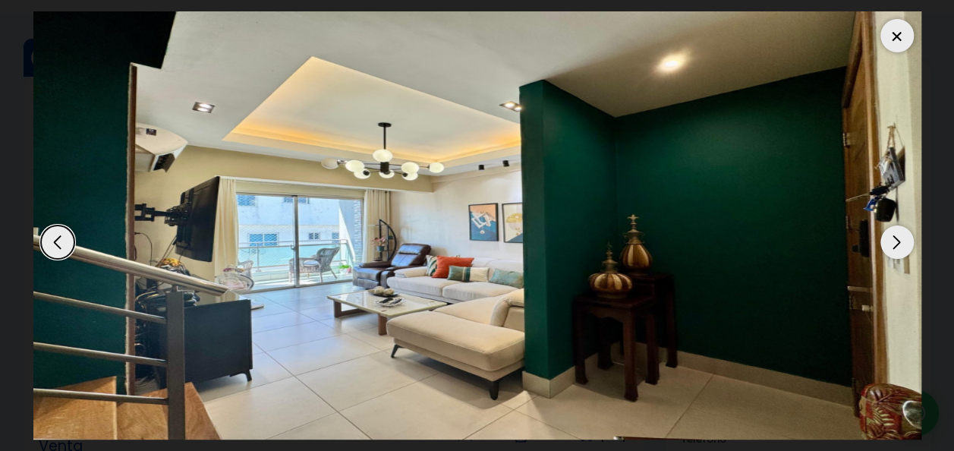
click at [890, 235] on div "Next slide" at bounding box center [896, 241] width 33 height 33
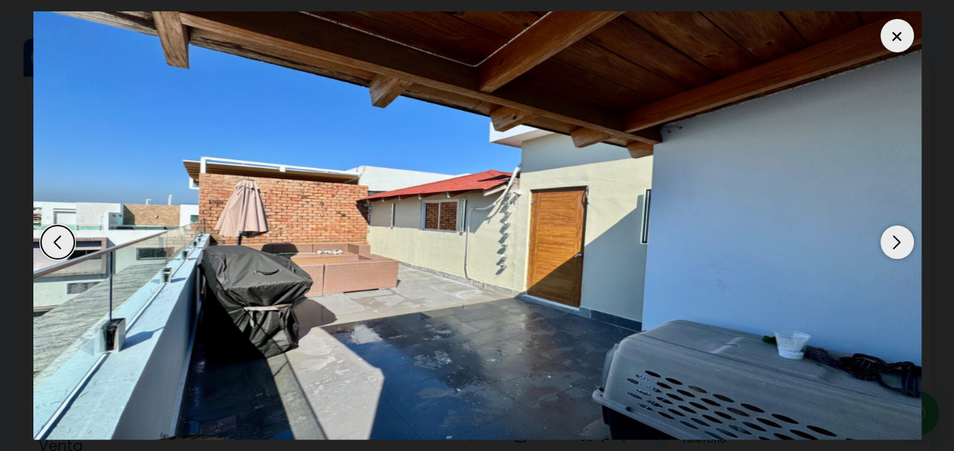
click at [890, 235] on div "Next slide" at bounding box center [896, 241] width 33 height 33
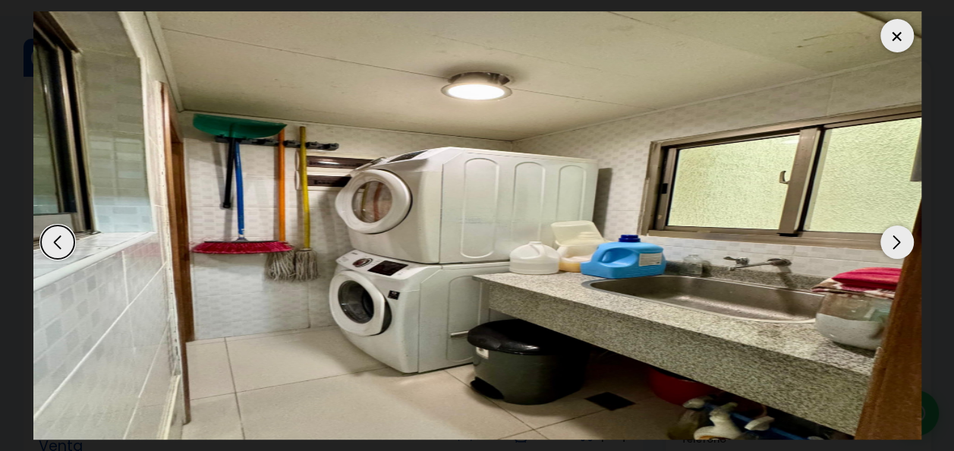
click at [890, 235] on div "Next slide" at bounding box center [896, 241] width 33 height 33
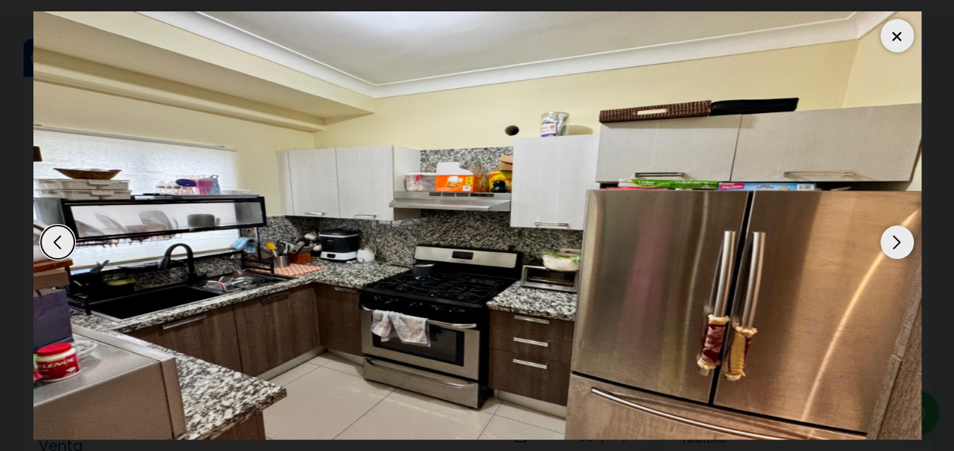
click at [890, 235] on div "Next slide" at bounding box center [896, 241] width 33 height 33
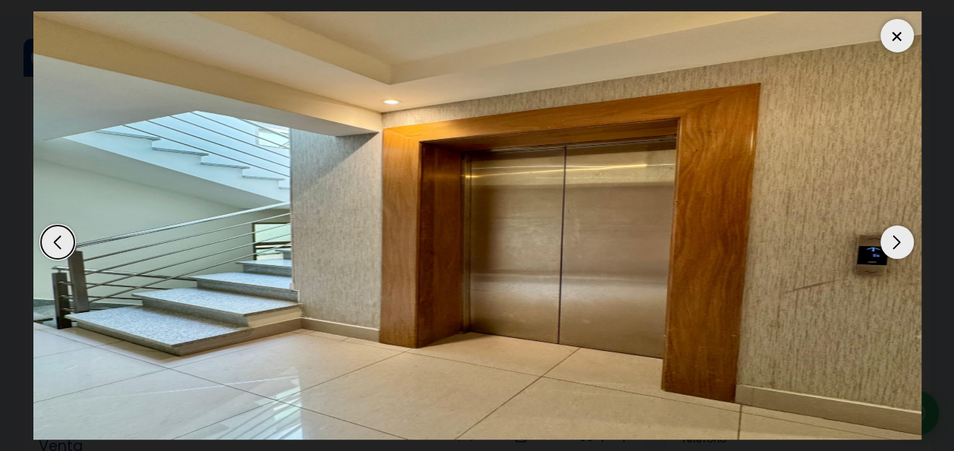
click at [890, 235] on div "Next slide" at bounding box center [896, 241] width 33 height 33
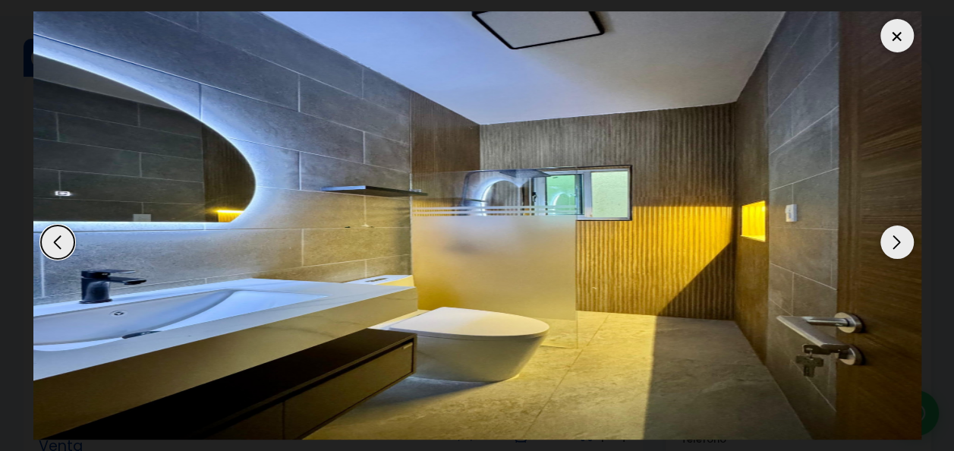
click at [890, 235] on div "Next slide" at bounding box center [896, 241] width 33 height 33
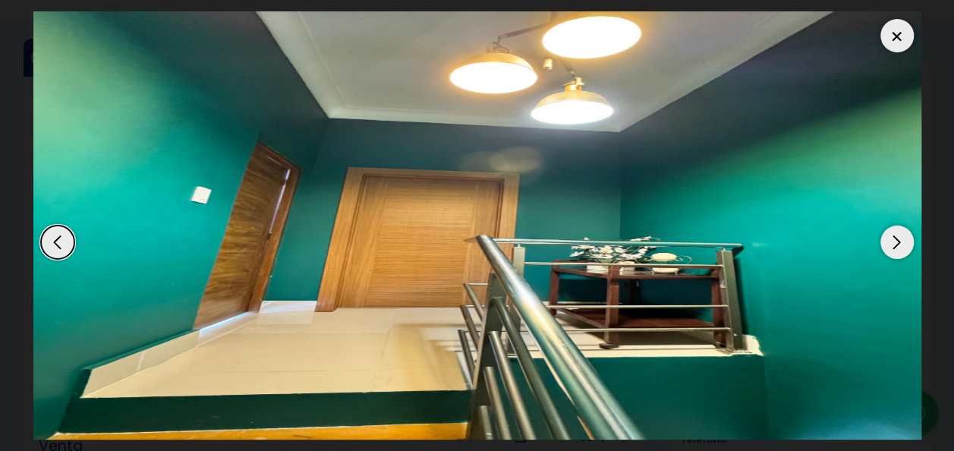
click at [890, 235] on div "Next slide" at bounding box center [896, 241] width 33 height 33
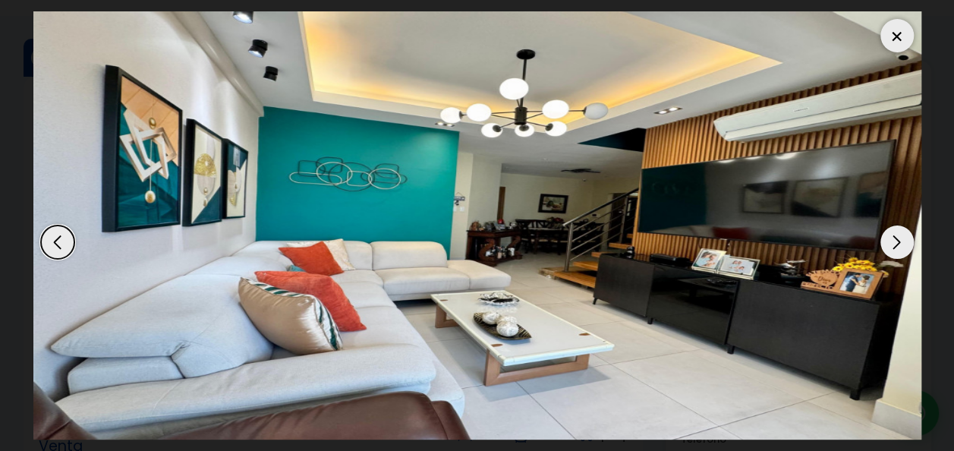
click at [890, 235] on div "Next slide" at bounding box center [896, 241] width 33 height 33
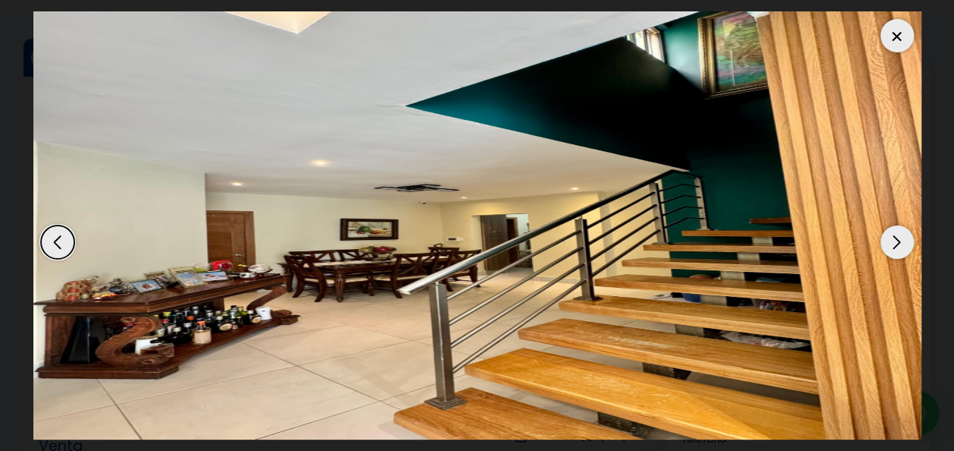
click at [890, 235] on div "Next slide" at bounding box center [896, 241] width 33 height 33
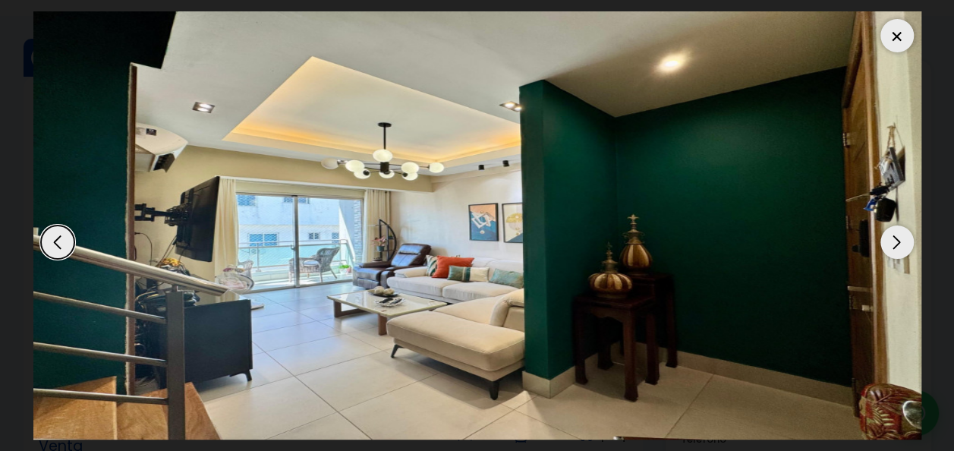
click at [890, 235] on div "Next slide" at bounding box center [896, 241] width 33 height 33
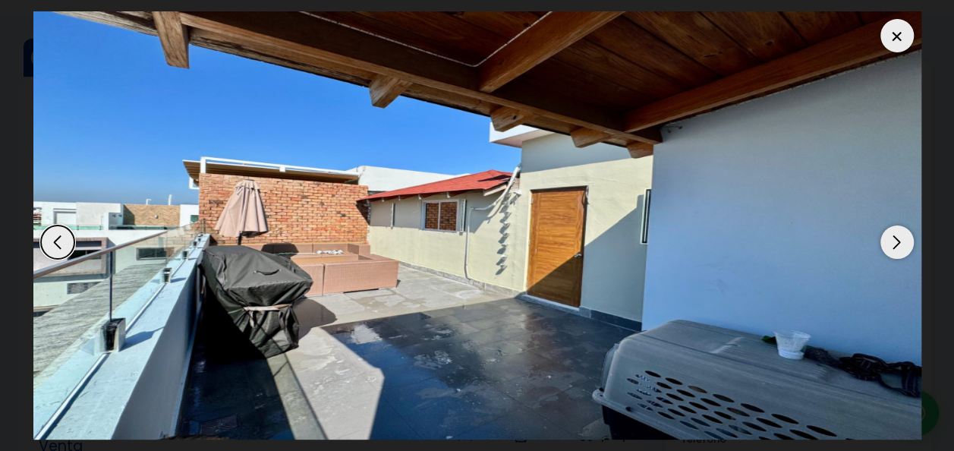
click at [894, 36] on div at bounding box center [896, 35] width 33 height 33
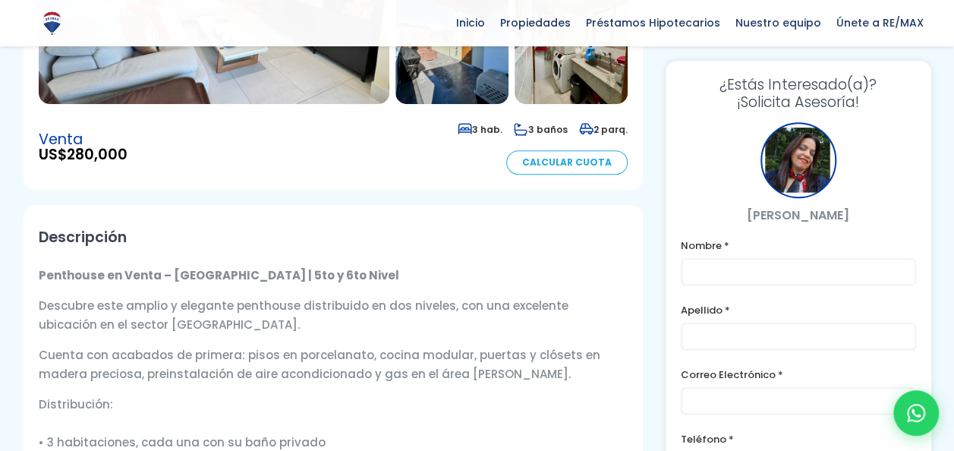
scroll to position [364, 0]
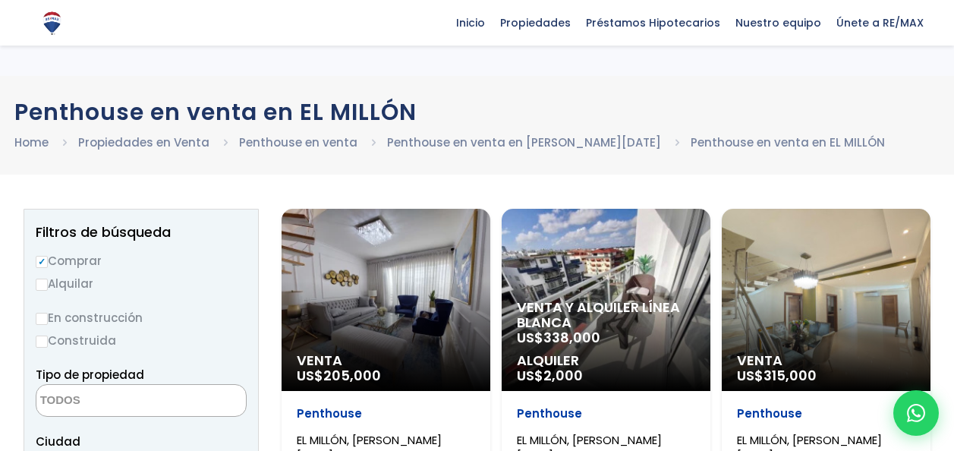
select select
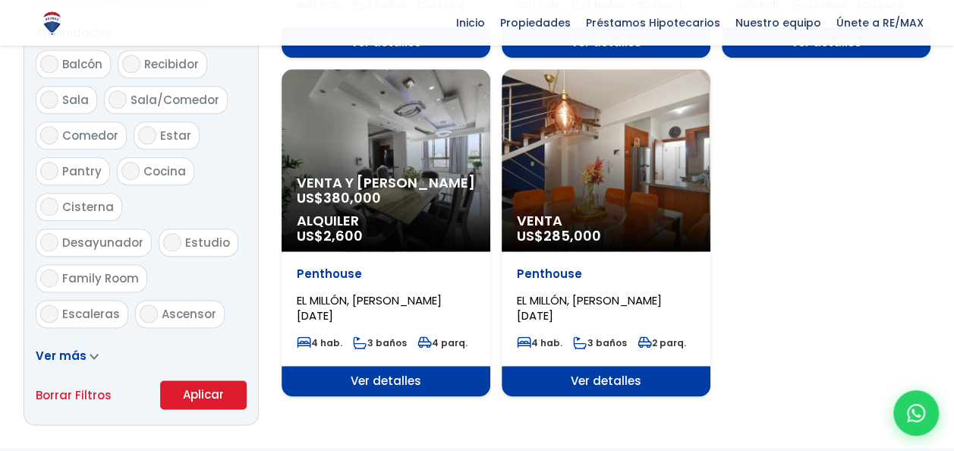
scroll to position [819, 0]
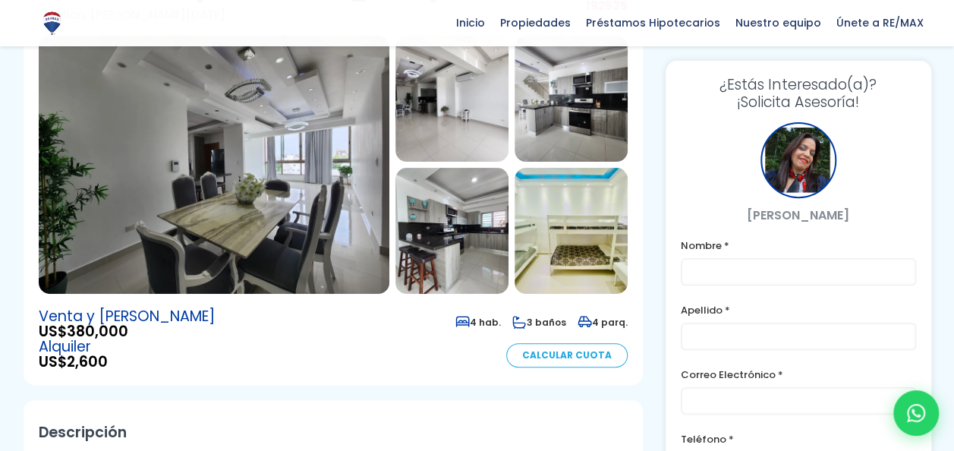
scroll to position [165, 0]
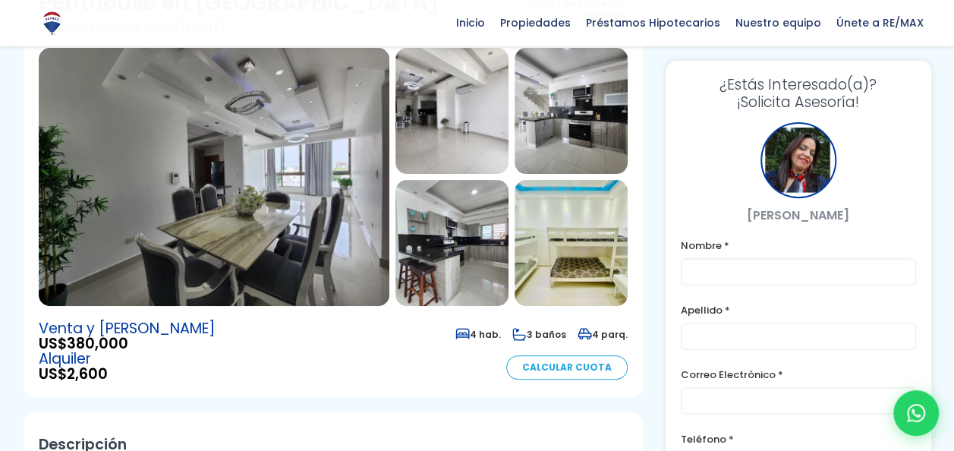
click at [278, 148] on img at bounding box center [214, 177] width 350 height 258
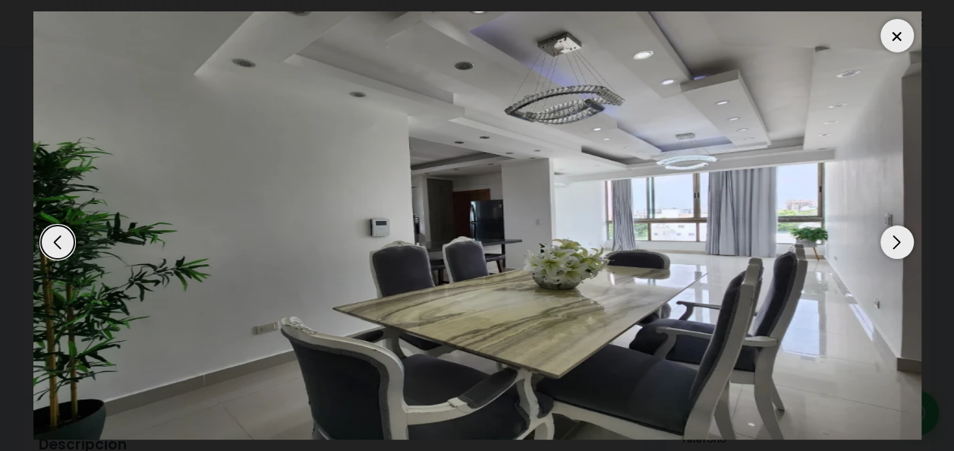
click at [898, 244] on div "Next slide" at bounding box center [896, 241] width 33 height 33
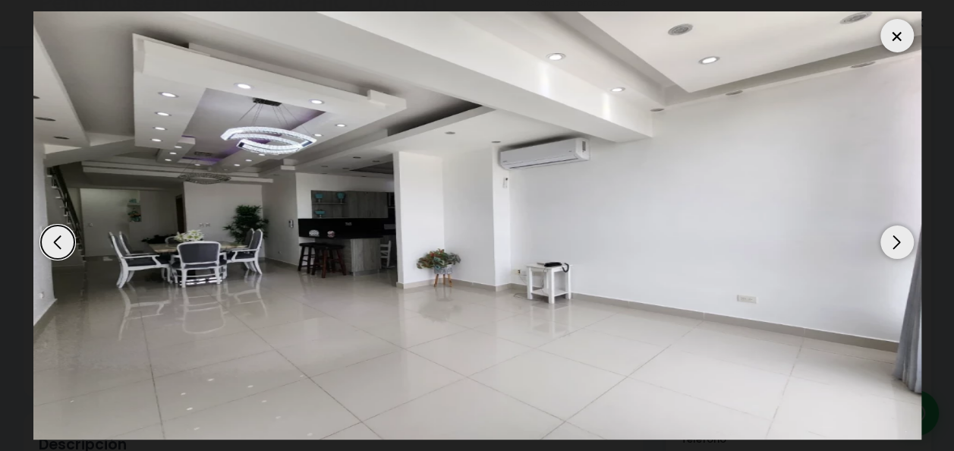
click at [898, 244] on div "Next slide" at bounding box center [896, 241] width 33 height 33
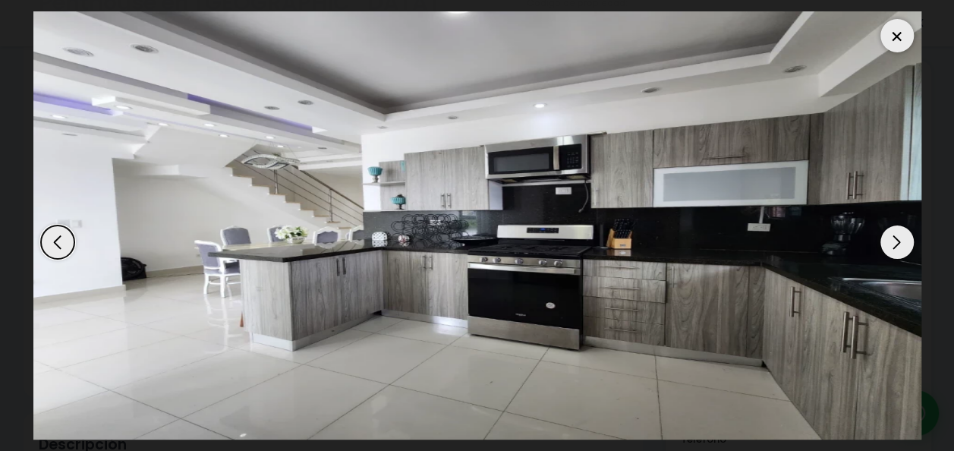
click at [895, 242] on div "Next slide" at bounding box center [896, 241] width 33 height 33
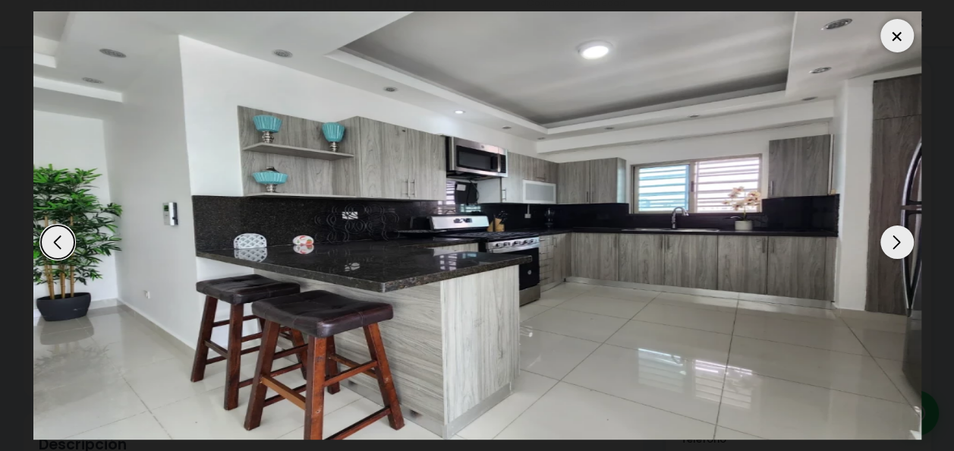
click at [895, 242] on div "Next slide" at bounding box center [896, 241] width 33 height 33
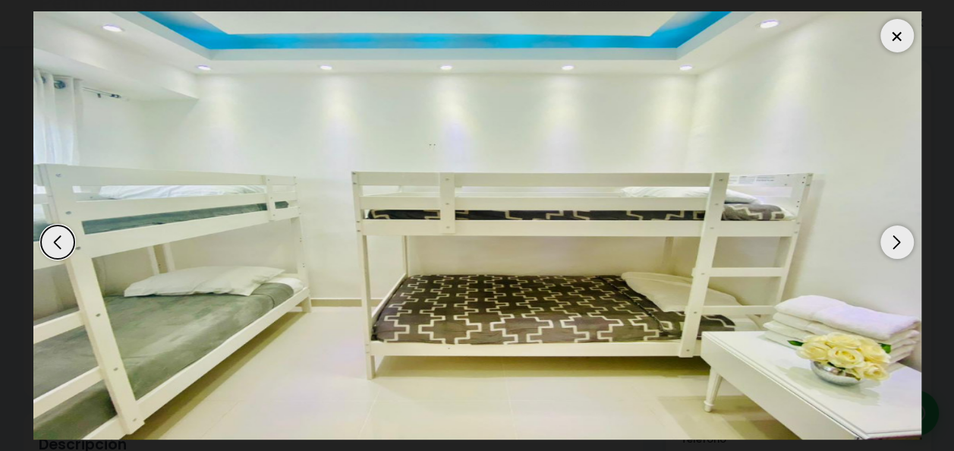
click at [895, 242] on div "Next slide" at bounding box center [896, 241] width 33 height 33
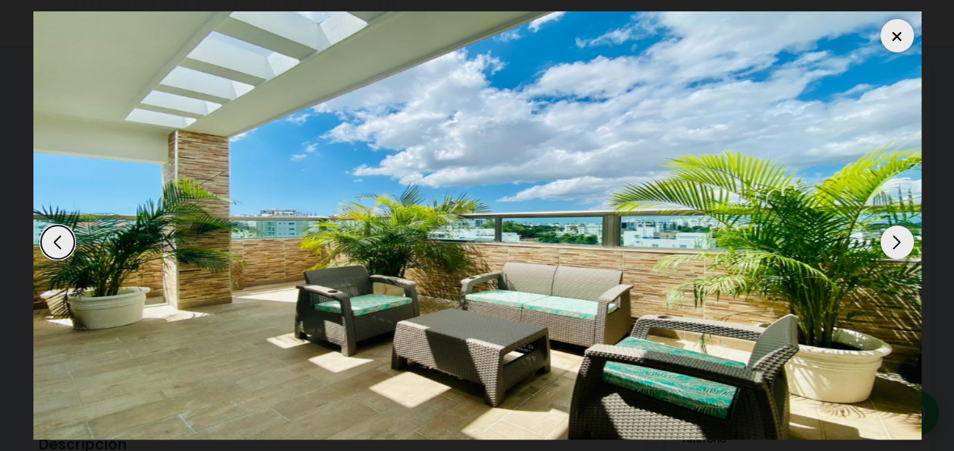
click at [895, 242] on div "Next slide" at bounding box center [896, 241] width 33 height 33
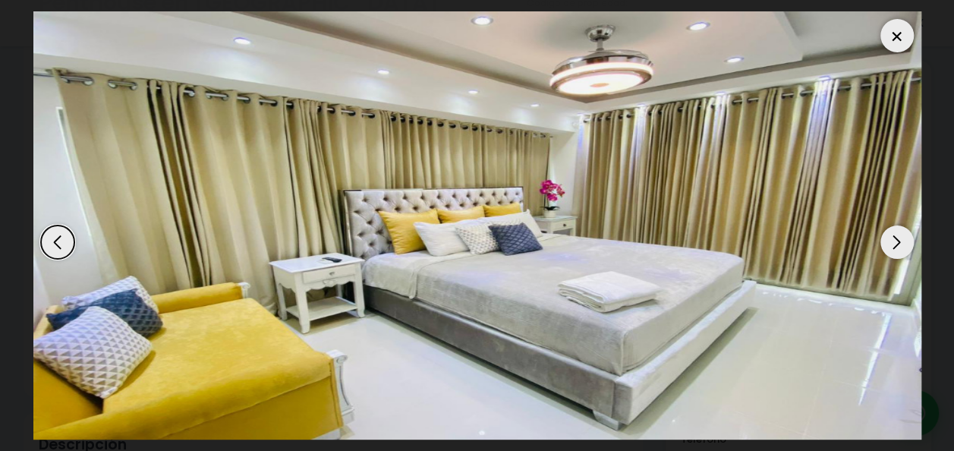
click at [895, 242] on div "Next slide" at bounding box center [896, 241] width 33 height 33
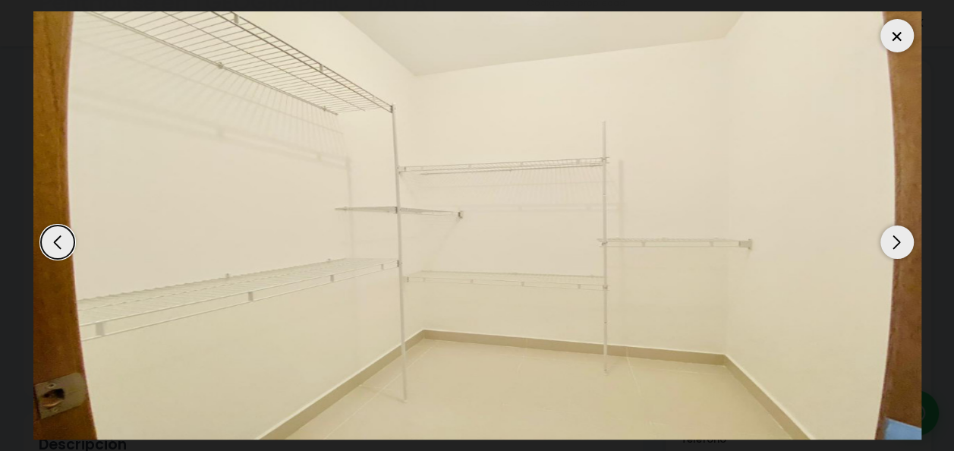
click at [895, 242] on div "Next slide" at bounding box center [896, 241] width 33 height 33
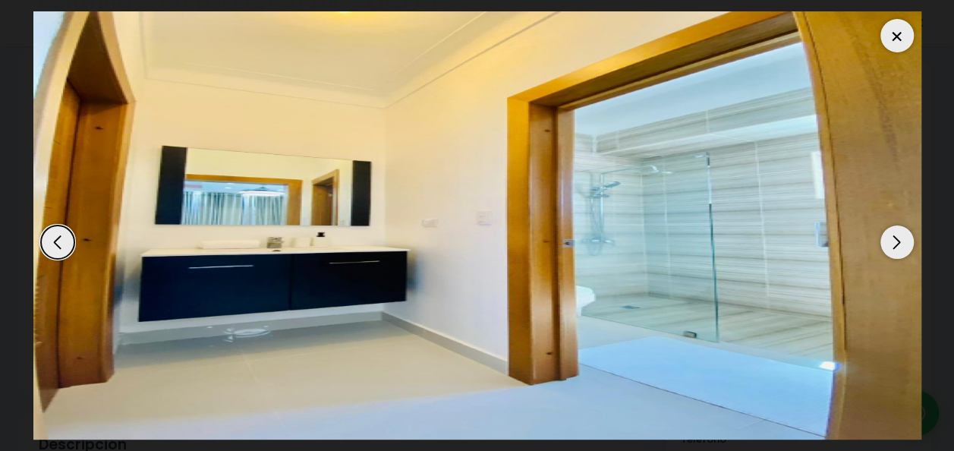
click at [895, 242] on div "Next slide" at bounding box center [896, 241] width 33 height 33
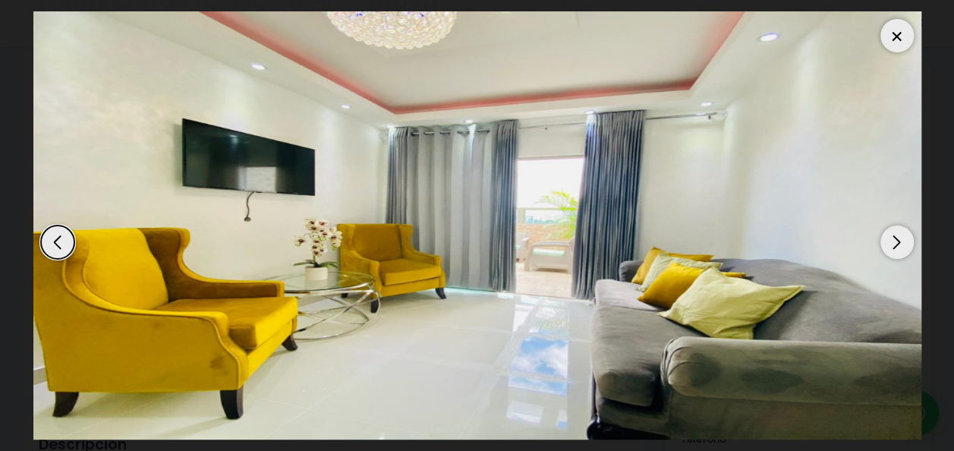
click at [895, 242] on div "Next slide" at bounding box center [896, 241] width 33 height 33
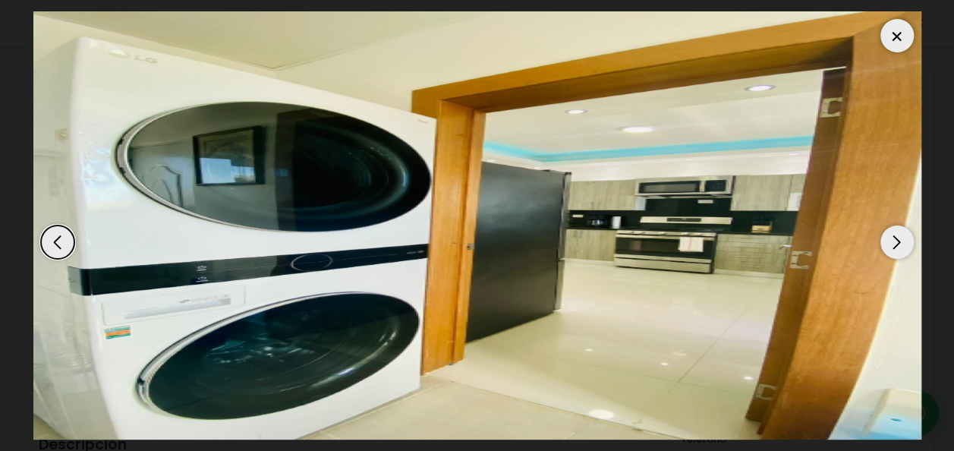
click at [895, 242] on div "Next slide" at bounding box center [896, 241] width 33 height 33
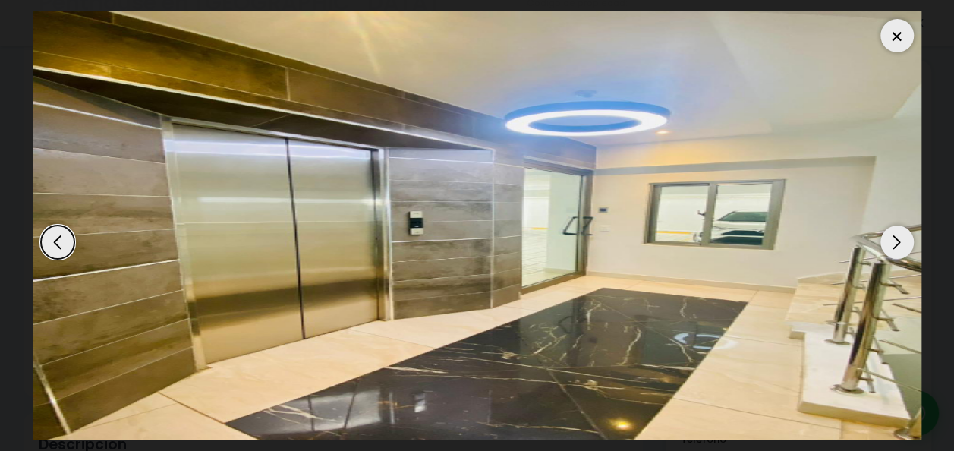
click at [895, 242] on div "Next slide" at bounding box center [896, 241] width 33 height 33
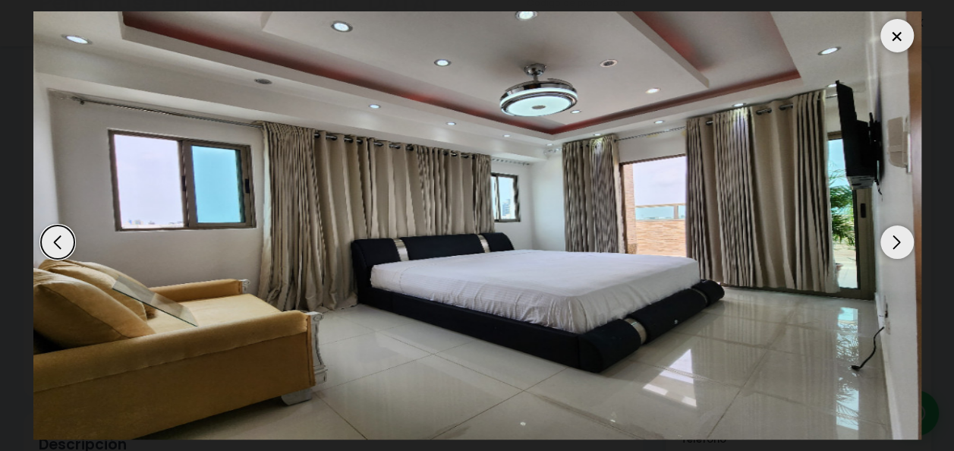
click at [895, 242] on div "Next slide" at bounding box center [896, 241] width 33 height 33
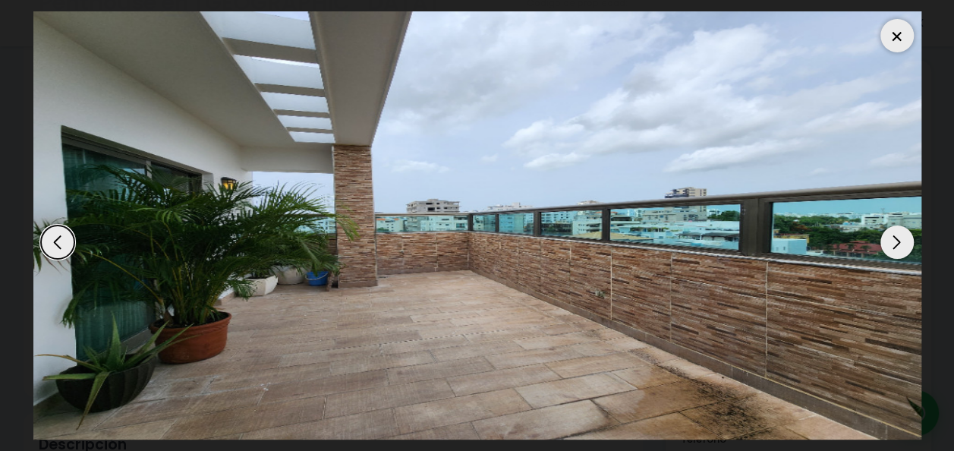
click at [903, 33] on div at bounding box center [896, 35] width 33 height 33
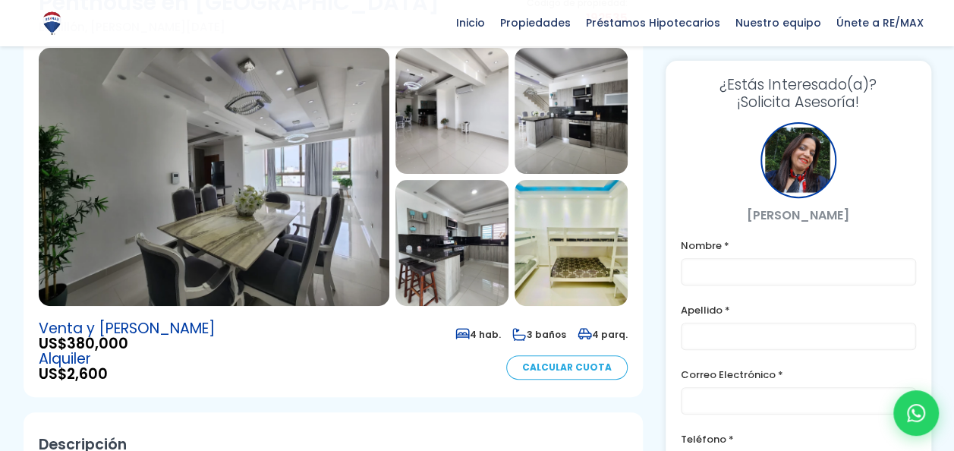
click at [371, 357] on div "Venta y [PERSON_NAME] US$ 380,000 Alquiler US$ 2,600 4 hab. 3 baños 4 parq. Cal…" at bounding box center [333, 351] width 589 height 61
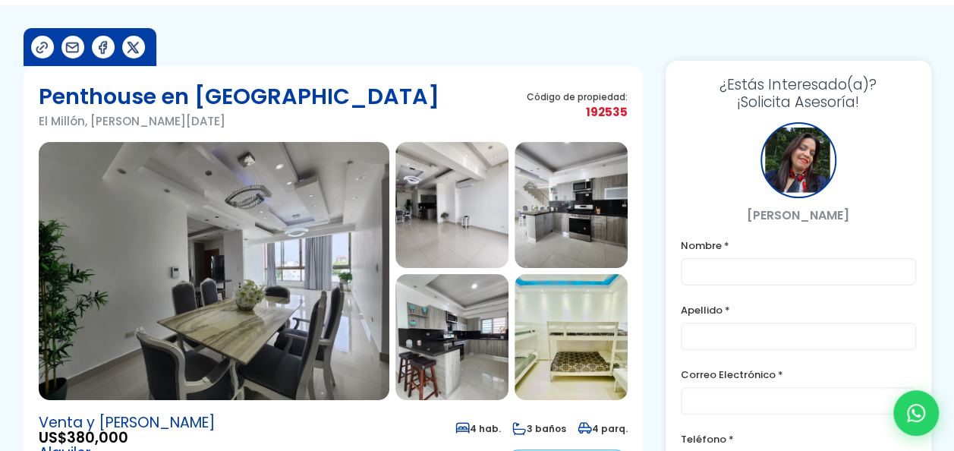
scroll to position [91, 0]
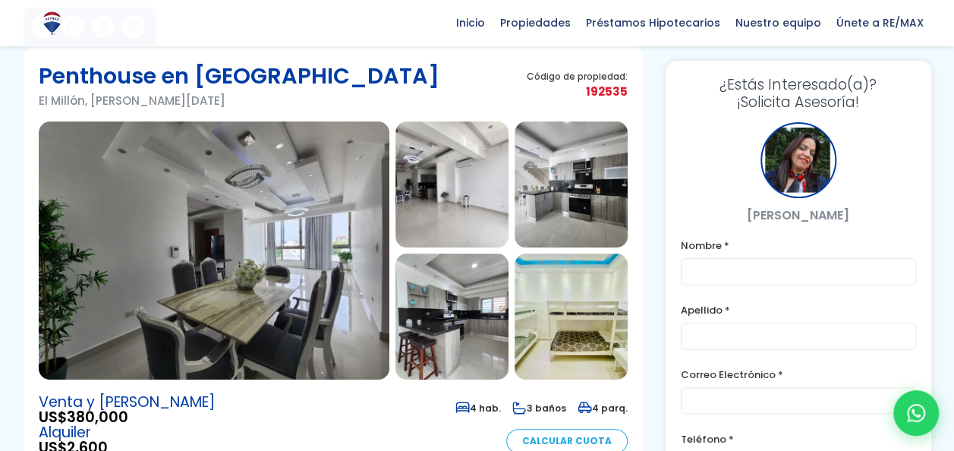
click at [262, 272] on img at bounding box center [214, 250] width 350 height 258
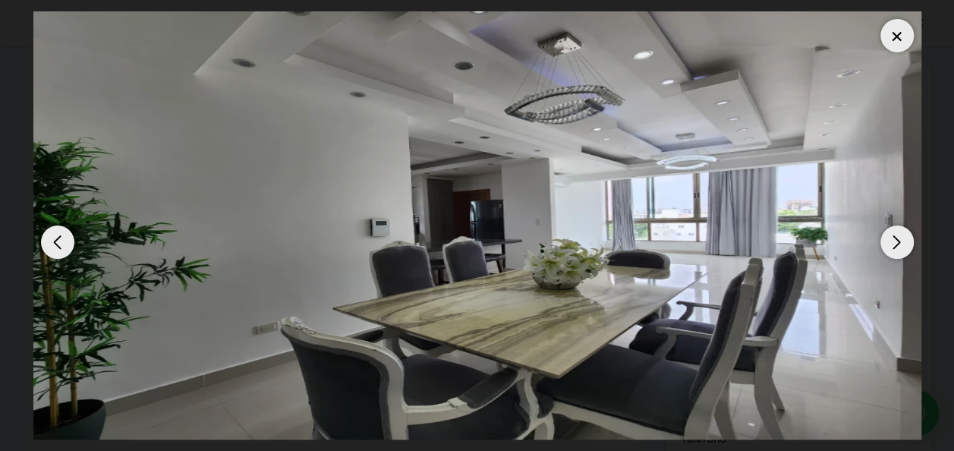
scroll to position [152, 0]
click at [897, 239] on div "Next slide" at bounding box center [896, 241] width 33 height 33
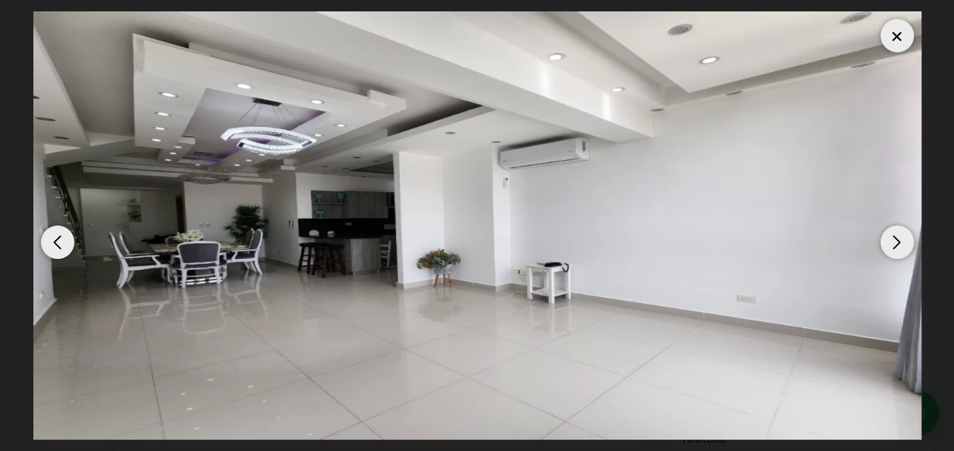
click at [897, 239] on div "Next slide" at bounding box center [896, 241] width 33 height 33
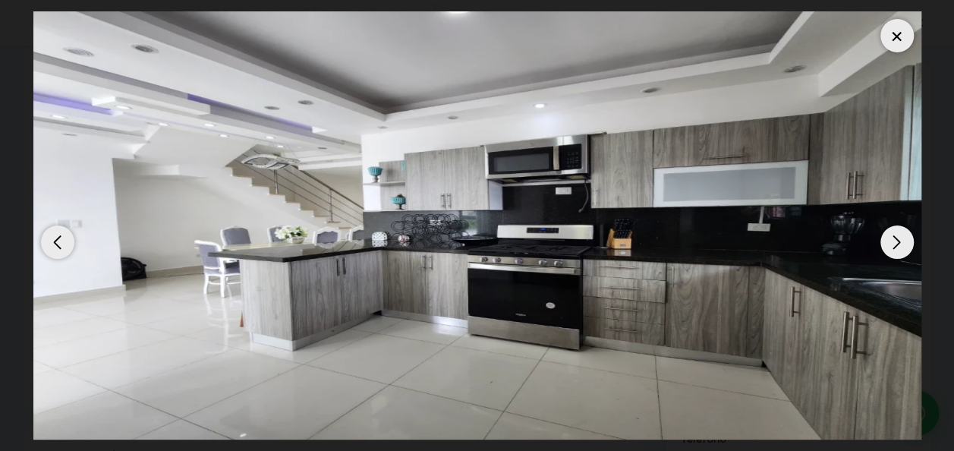
click at [897, 239] on div "Next slide" at bounding box center [896, 241] width 33 height 33
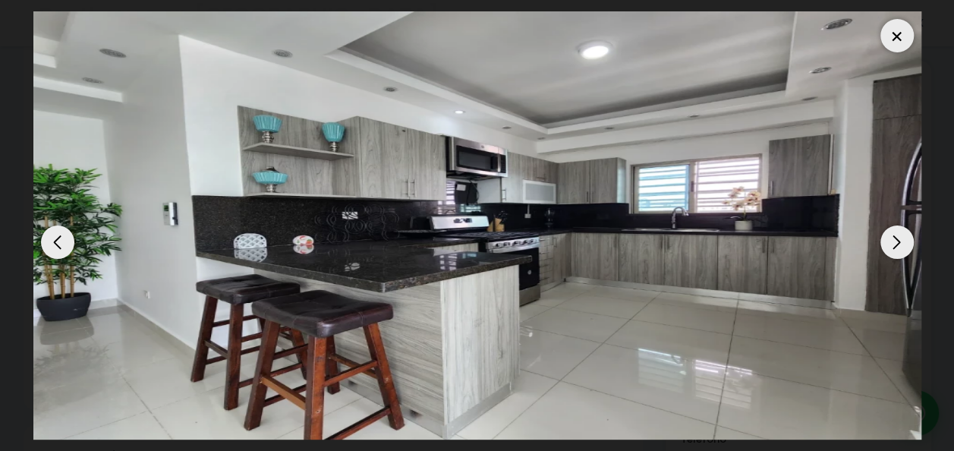
click at [897, 239] on div "Next slide" at bounding box center [896, 241] width 33 height 33
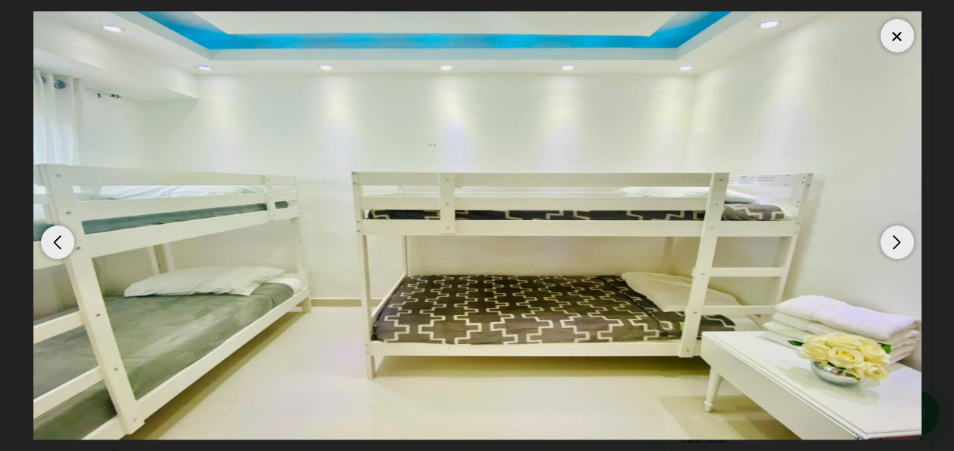
click at [897, 239] on div "Next slide" at bounding box center [896, 241] width 33 height 33
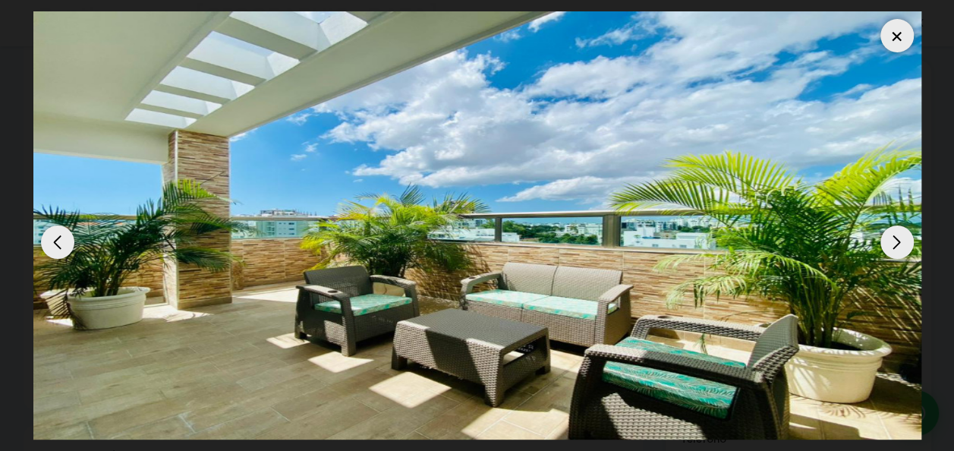
click at [897, 239] on div "Next slide" at bounding box center [896, 241] width 33 height 33
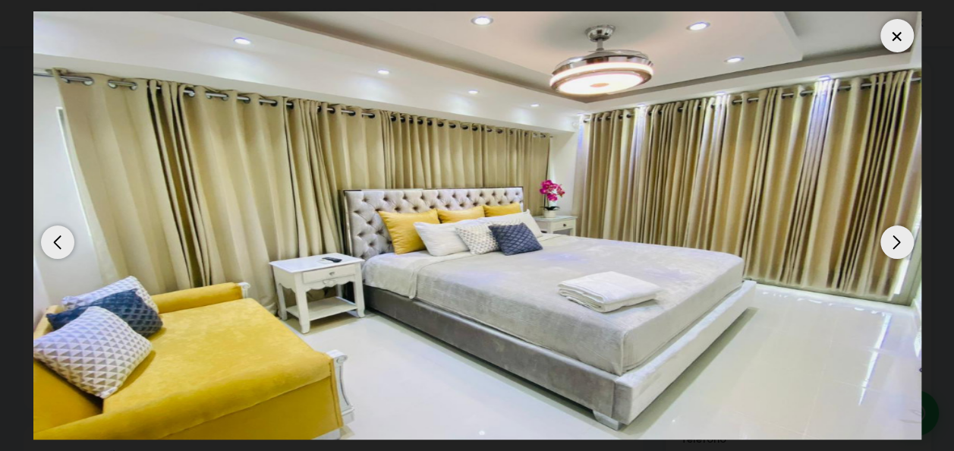
click at [897, 239] on div "Next slide" at bounding box center [896, 241] width 33 height 33
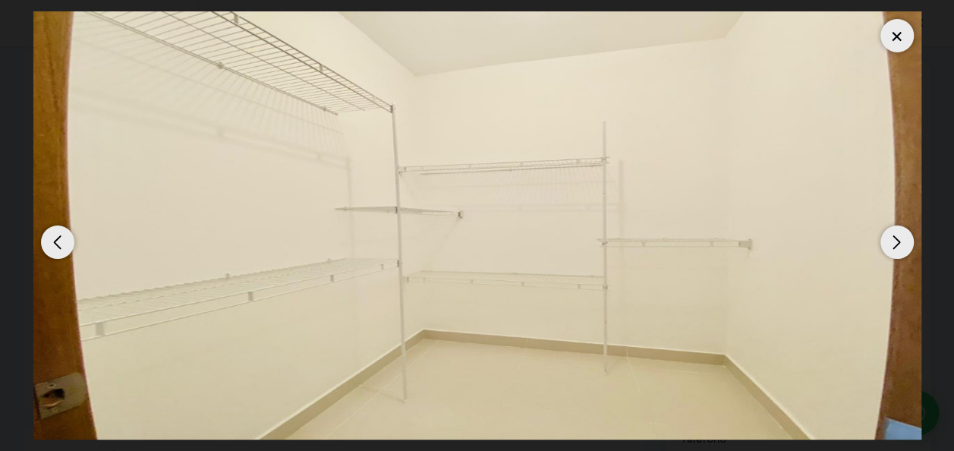
click at [897, 239] on div "Next slide" at bounding box center [896, 241] width 33 height 33
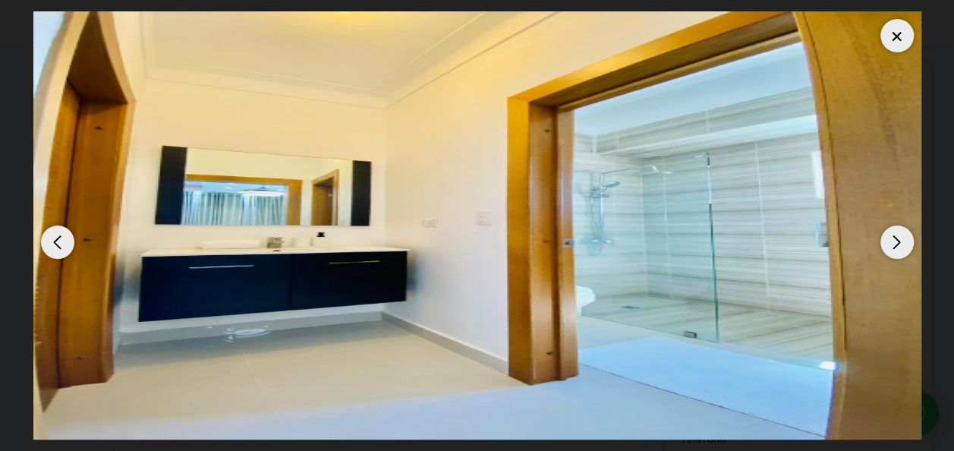
click at [897, 239] on div "Next slide" at bounding box center [896, 241] width 33 height 33
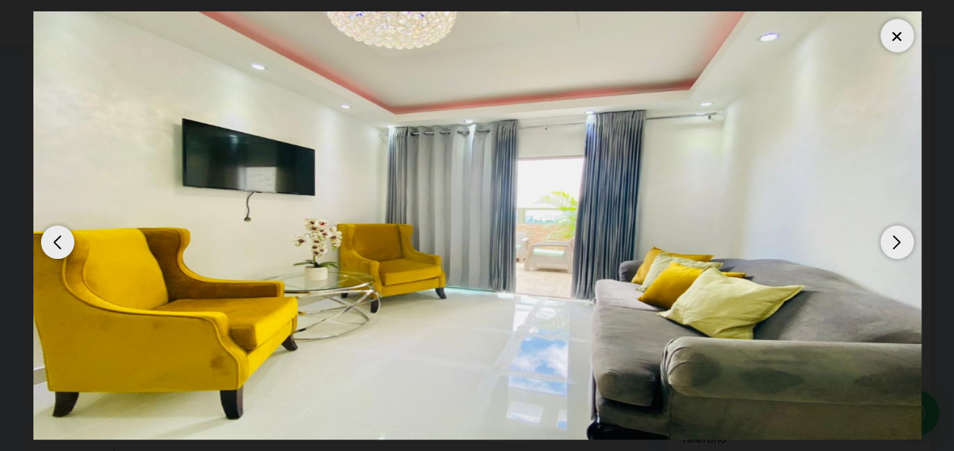
click at [897, 239] on div "Next slide" at bounding box center [896, 241] width 33 height 33
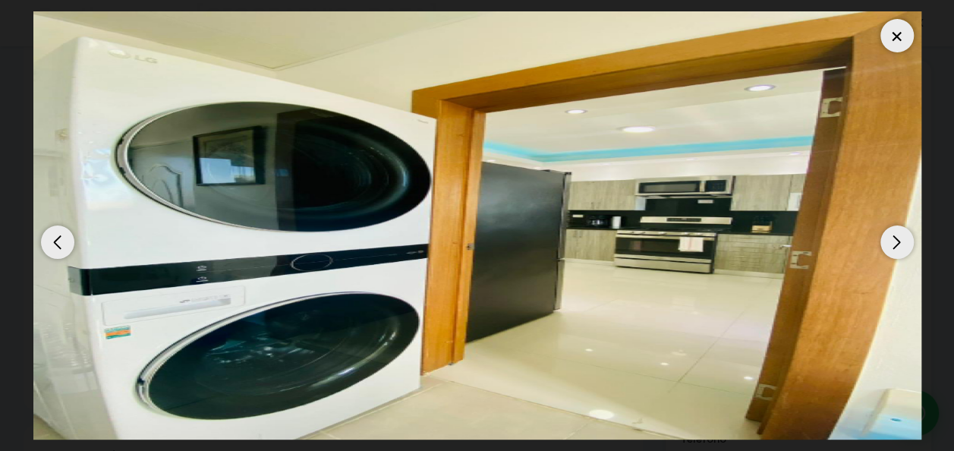
click at [907, 34] on div at bounding box center [896, 35] width 33 height 33
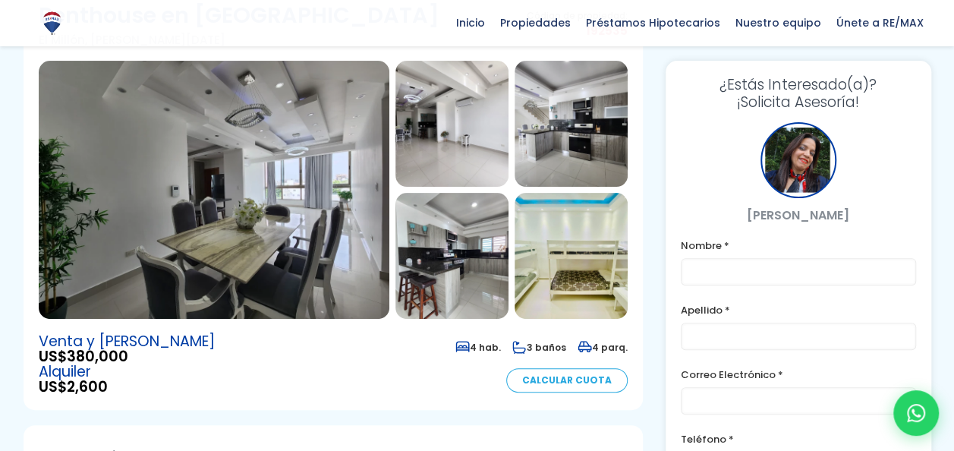
scroll to position [0, 0]
